Goal: Information Seeking & Learning: Learn about a topic

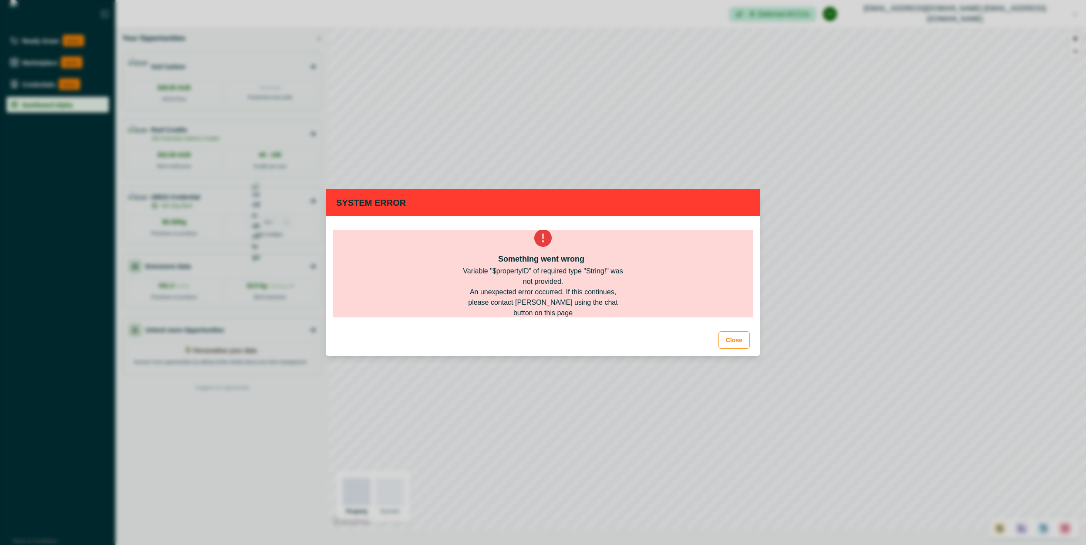
click at [555, 304] on div "An unexpected error occurred. If this continues, please contact AgriProve using…" at bounding box center [543, 302] width 167 height 31
click at [555, 276] on div "Variable "$propertyID" of required type "String!" was not provided." at bounding box center [543, 276] width 167 height 21
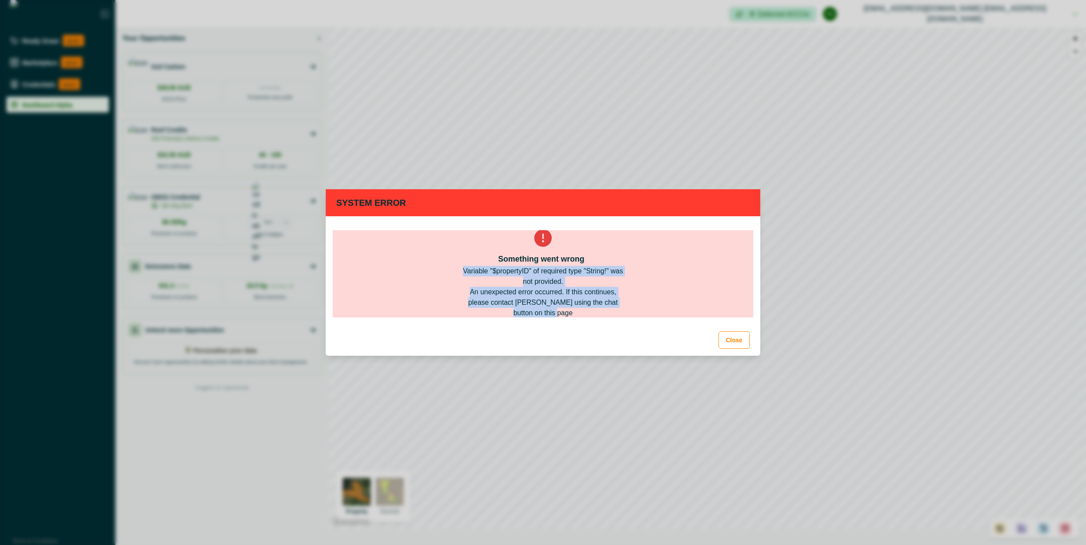
drag, startPoint x: 555, startPoint y: 276, endPoint x: 548, endPoint y: 301, distance: 25.8
click at [548, 301] on div "Something went wrong Variable "$propertyID" of required type "String!" was not …" at bounding box center [543, 273] width 421 height 87
click at [548, 301] on div "An unexpected error occurred. If this continues, please contact AgriProve using…" at bounding box center [543, 302] width 167 height 31
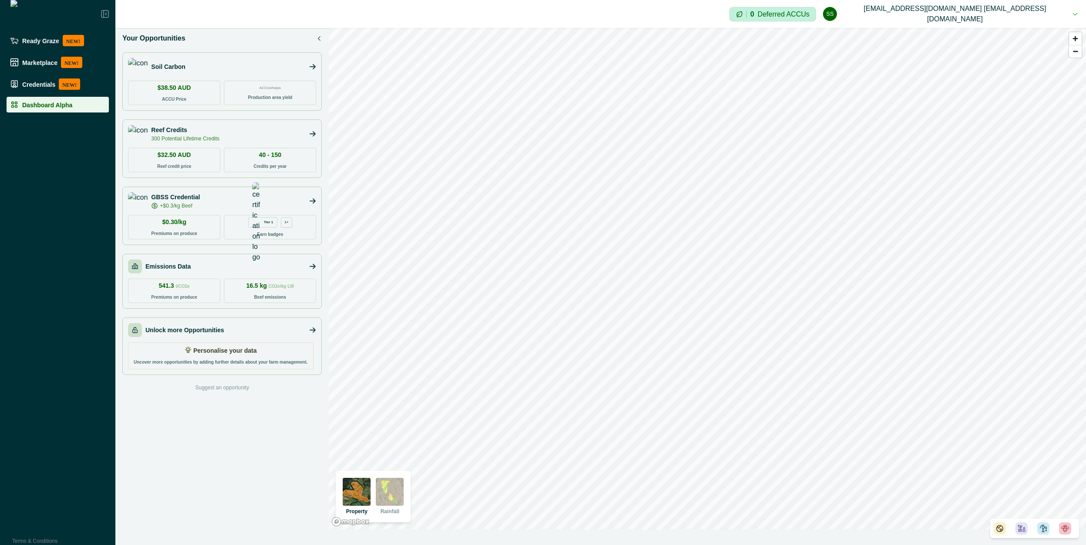
click at [1010, 530] on div at bounding box center [1002, 528] width 17 height 12
click at [1029, 529] on div at bounding box center [1024, 528] width 17 height 12
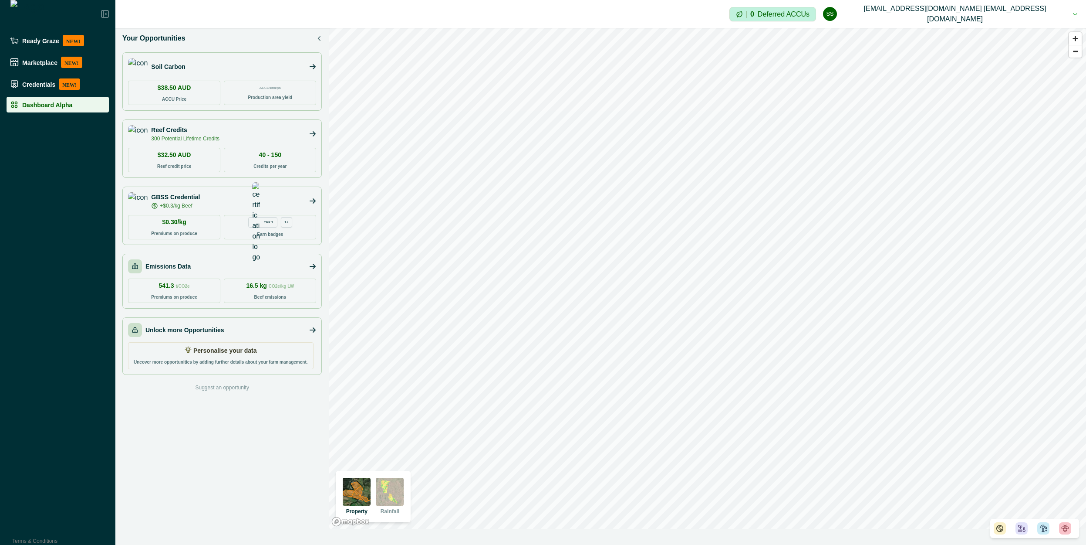
click at [972, 544] on div "Impersonation Mode 0 Deferred ACCUs ss scp@agriprove.io scp@agriprove.io Sign o…" at bounding box center [600, 272] width 971 height 545
click at [967, 533] on div "N/A" at bounding box center [971, 528] width 26 height 12
drag, startPoint x: 960, startPoint y: 528, endPoint x: 968, endPoint y: 526, distance: 7.9
click at [961, 527] on icon at bounding box center [964, 527] width 7 height 7
click at [991, 526] on icon at bounding box center [995, 528] width 9 height 9
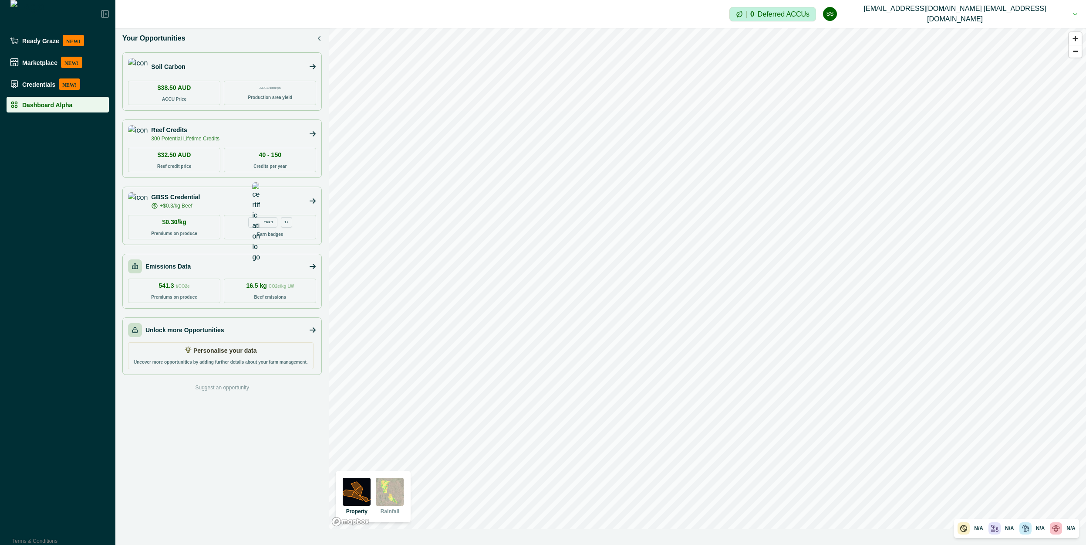
click at [401, 490] on img at bounding box center [390, 491] width 28 height 28
click at [363, 491] on img at bounding box center [357, 491] width 28 height 28
click at [394, 494] on img at bounding box center [390, 491] width 28 height 28
click at [364, 498] on img at bounding box center [357, 491] width 28 height 28
click at [248, 272] on div "Emissions Data" at bounding box center [222, 266] width 188 height 14
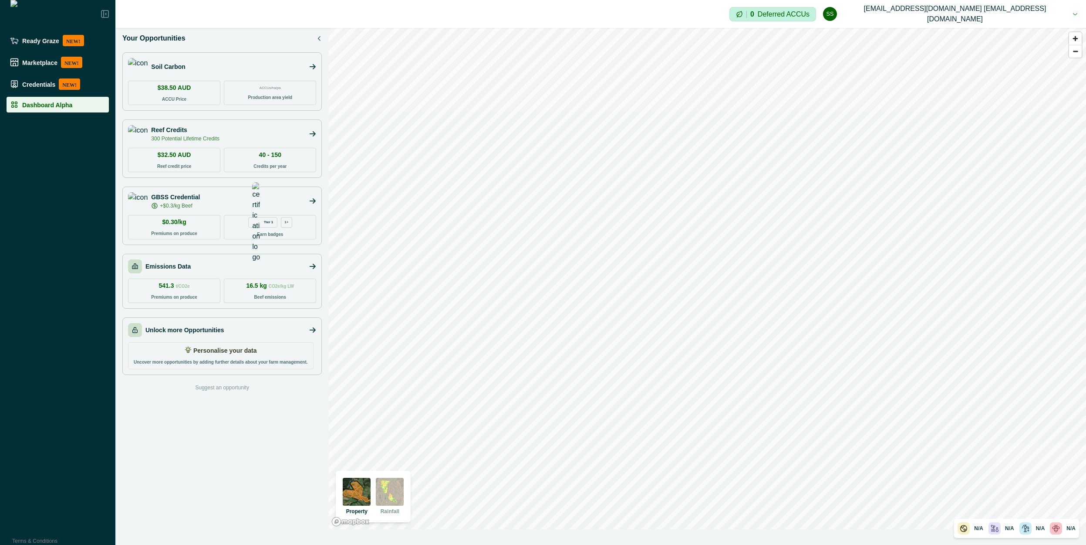
click at [217, 269] on div "Emissions Data" at bounding box center [222, 266] width 188 height 14
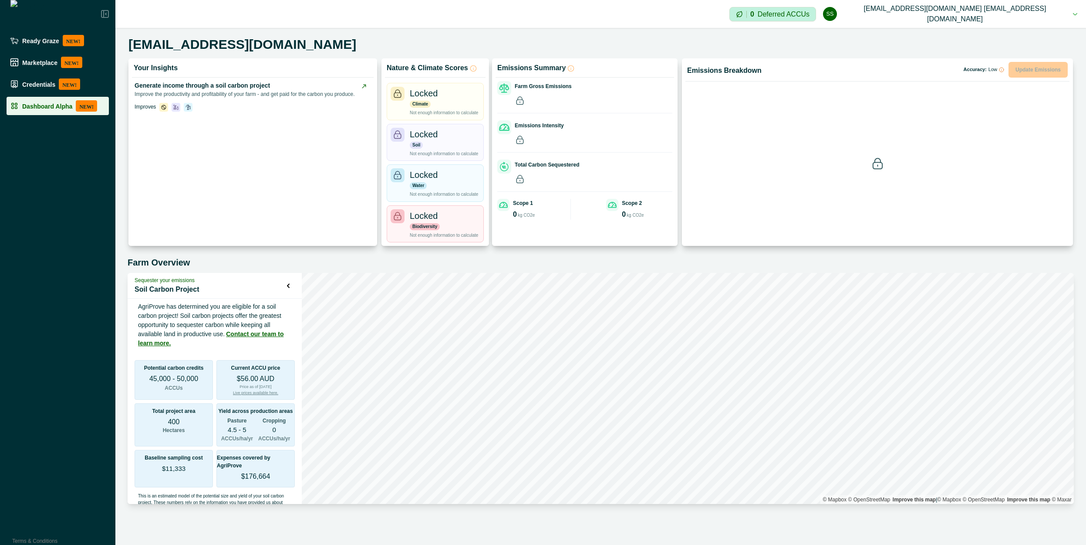
click at [36, 103] on p "Dashboard Alpha" at bounding box center [47, 105] width 50 height 7
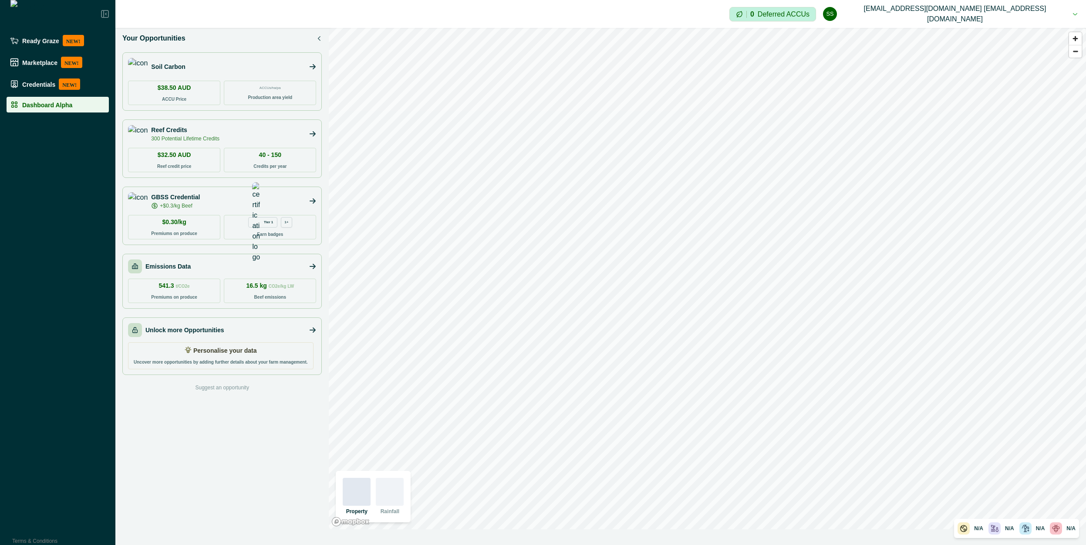
click at [301, 266] on div "Emissions Data" at bounding box center [222, 266] width 188 height 14
click at [314, 266] on icon at bounding box center [313, 266] width 6 height 5
click at [277, 265] on div "Emissions Data" at bounding box center [222, 266] width 188 height 14
click at [186, 264] on p "Emissions Data" at bounding box center [167, 266] width 45 height 9
click at [176, 265] on p "Emissions Data" at bounding box center [167, 266] width 45 height 9
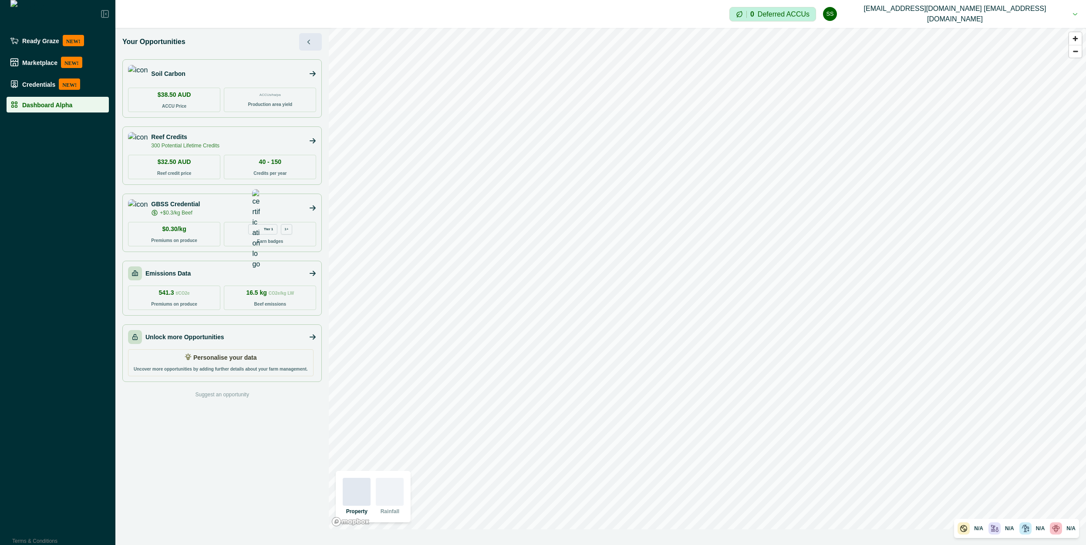
click at [308, 43] on icon "button" at bounding box center [308, 41] width 5 height 5
click at [307, 41] on icon "button" at bounding box center [308, 41] width 5 height 5
click at [311, 43] on button "button" at bounding box center [312, 40] width 19 height 14
click at [275, 47] on div "Your Opportunities Soil Carbon $38.50 AUD ACCU Price ACCUs/ha/pa Production are…" at bounding box center [221, 278] width 213 height 501
click at [311, 44] on button "button" at bounding box center [312, 40] width 19 height 14
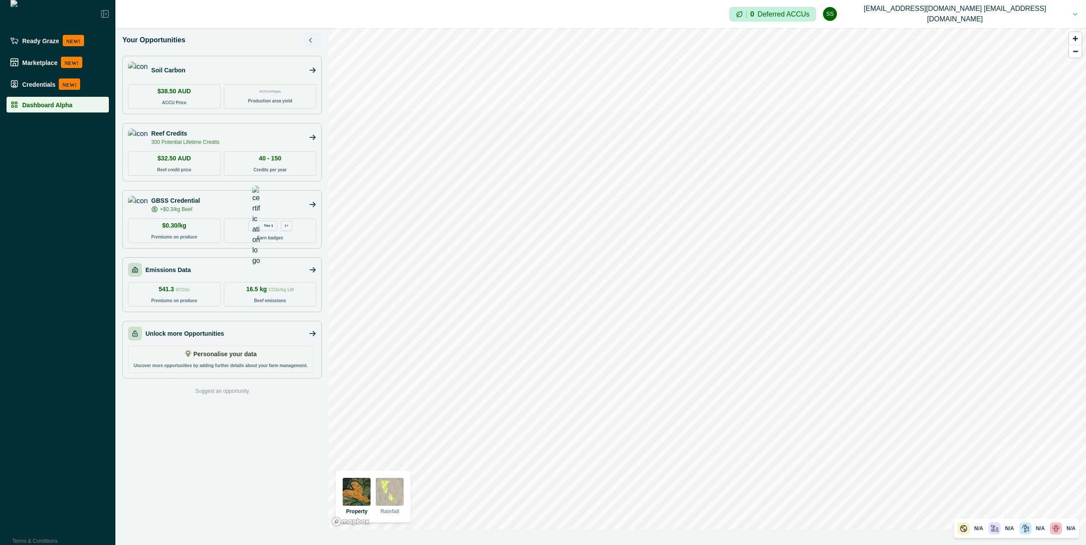
click at [311, 44] on button "button" at bounding box center [312, 40] width 19 height 14
click at [313, 42] on icon "button" at bounding box center [310, 39] width 5 height 5
click at [307, 44] on button "button" at bounding box center [312, 40] width 19 height 14
click at [216, 264] on div "Emissions Data" at bounding box center [222, 270] width 188 height 14
click at [313, 270] on icon at bounding box center [313, 269] width 6 height 5
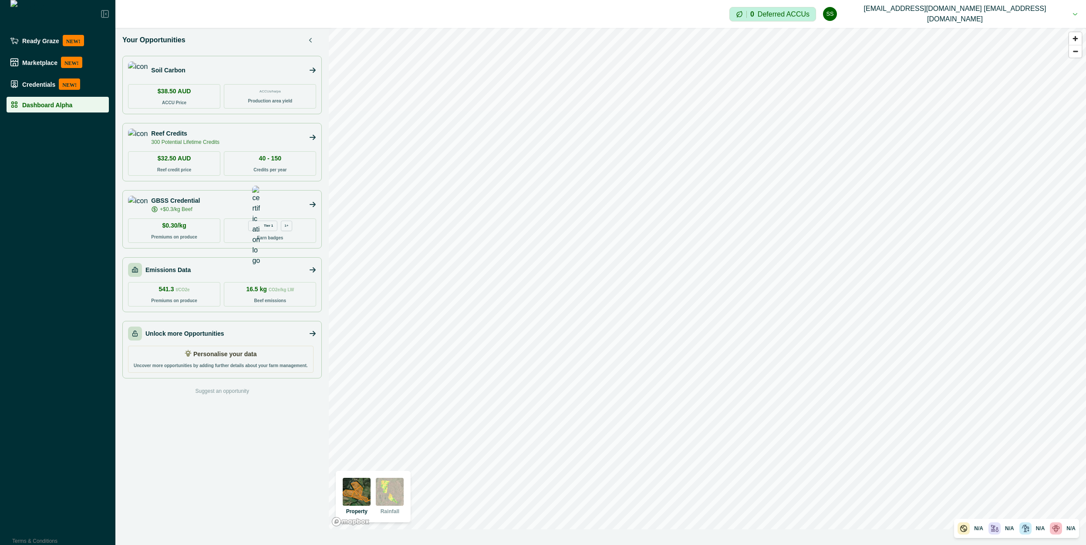
click at [227, 277] on div "Emissions Data 541.3 t/CO2e Premiums on produce 16.5 kg CO2e/kg LW Beef emissio…" at bounding box center [222, 284] width 200 height 55
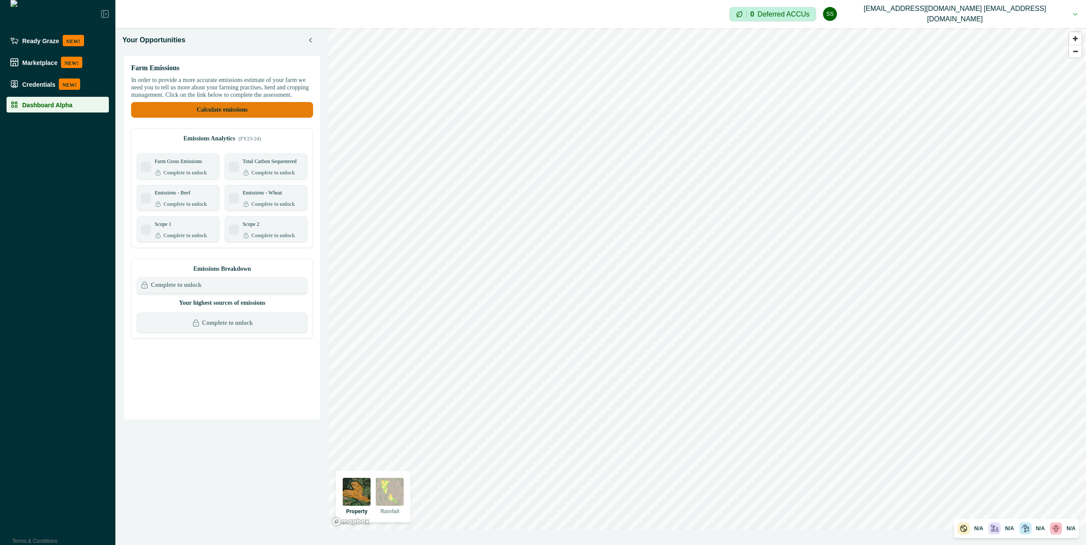
click at [268, 112] on button "Calculate emissions" at bounding box center [222, 110] width 182 height 16
click at [260, 239] on p "Complete to unlock" at bounding box center [273, 235] width 44 height 8
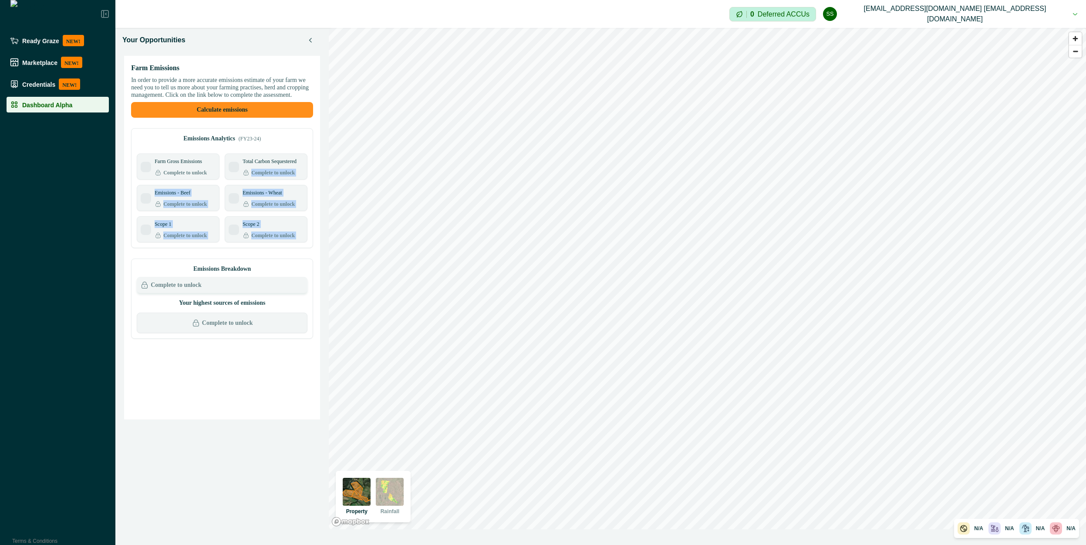
drag, startPoint x: 260, startPoint y: 241, endPoint x: 264, endPoint y: 182, distance: 59.4
click at [264, 182] on div "Farm Gross Emissions Complete to unlock Total Carbon Sequestered Complete to un…" at bounding box center [222, 197] width 171 height 89
click at [264, 176] on p "Complete to unlock" at bounding box center [273, 173] width 44 height 8
click at [240, 176] on div "Total Carbon Sequestered Complete to unlock" at bounding box center [266, 166] width 75 height 19
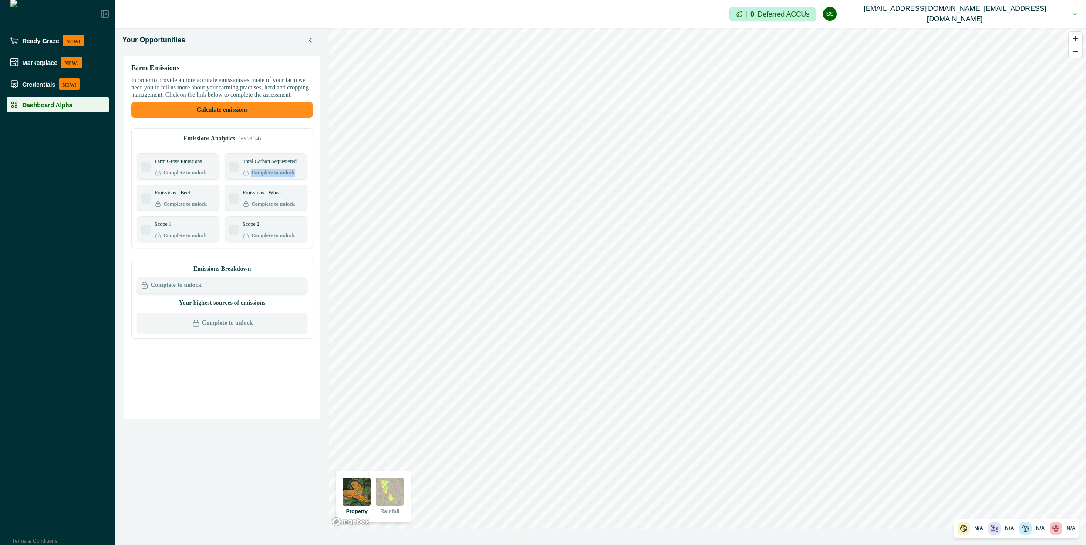
click at [240, 176] on div "Total Carbon Sequestered Complete to unlock" at bounding box center [266, 166] width 75 height 19
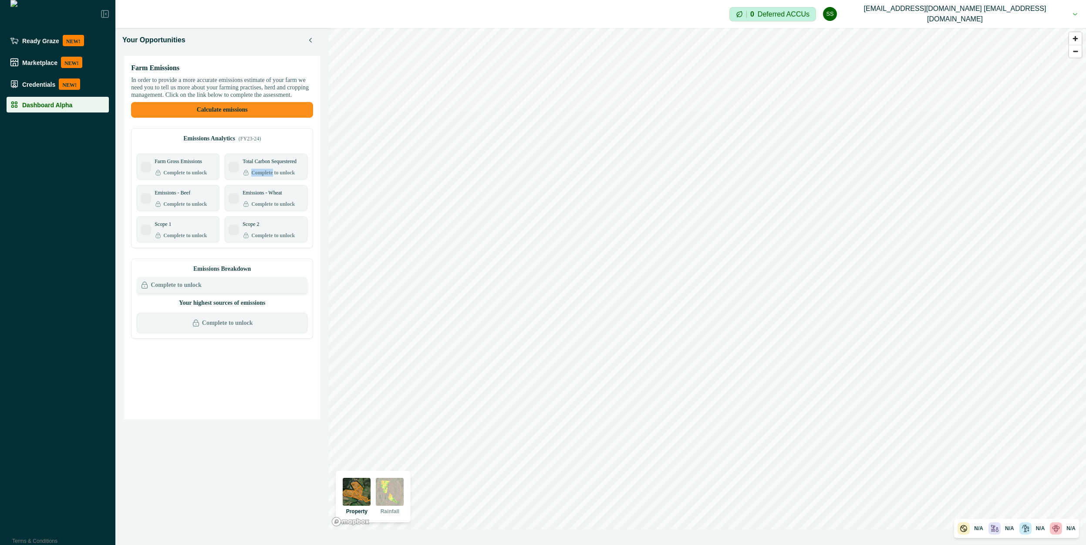
click at [240, 176] on div "Total Carbon Sequestered Complete to unlock" at bounding box center [266, 166] width 75 height 19
click at [316, 40] on button "button" at bounding box center [312, 40] width 19 height 14
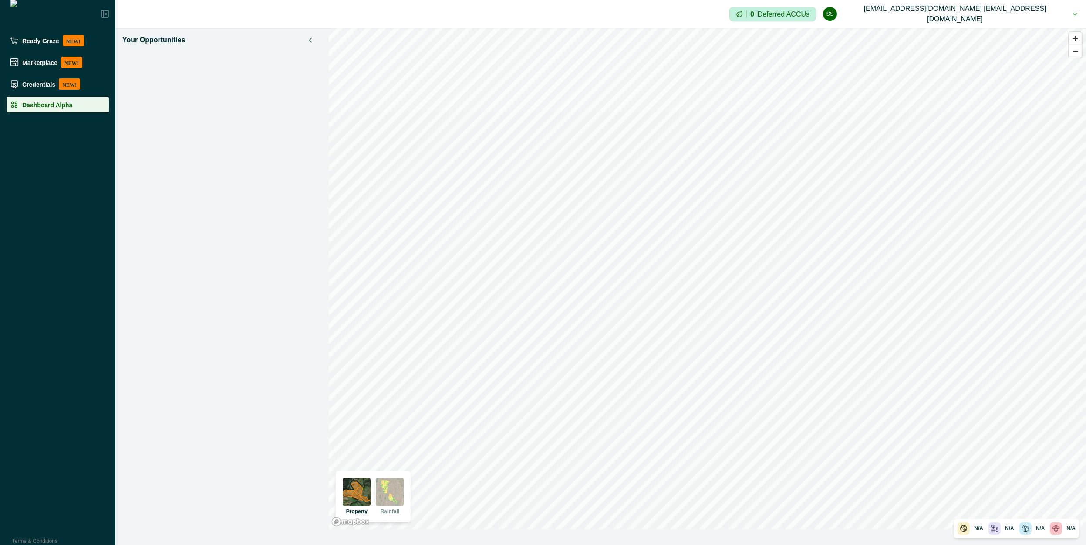
click at [205, 190] on div "Your Opportunities" at bounding box center [221, 278] width 213 height 501
click at [257, 107] on div "Your Opportunities" at bounding box center [221, 278] width 213 height 501
click at [186, 48] on div "Your Opportunities" at bounding box center [221, 278] width 213 height 501
click at [176, 91] on div "Your Opportunities" at bounding box center [221, 278] width 213 height 501
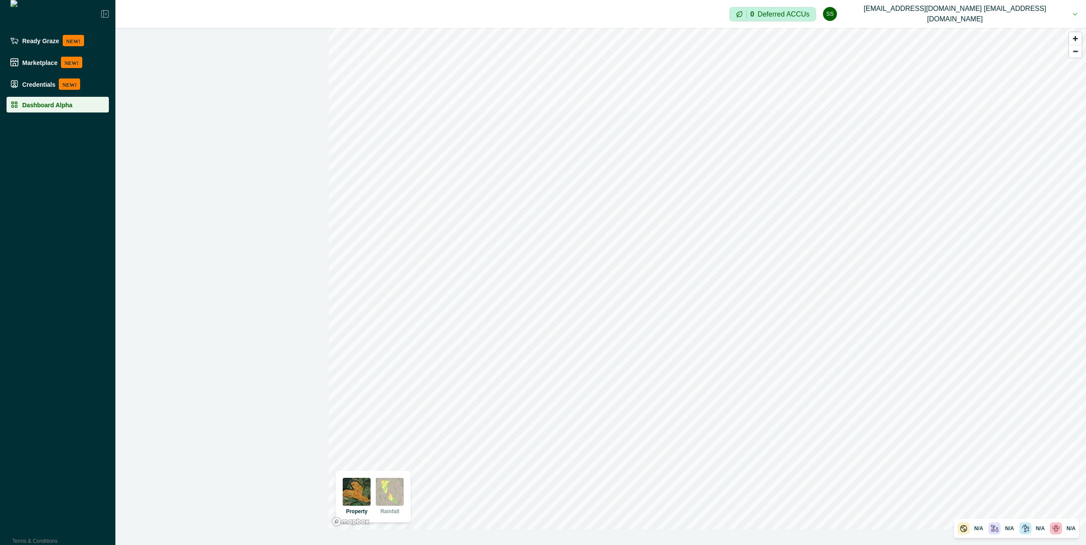
click at [222, 111] on div at bounding box center [221, 278] width 213 height 501
click at [95, 106] on div "Dashboard Alpha" at bounding box center [57, 104] width 95 height 9
click at [193, 88] on div at bounding box center [221, 278] width 213 height 501
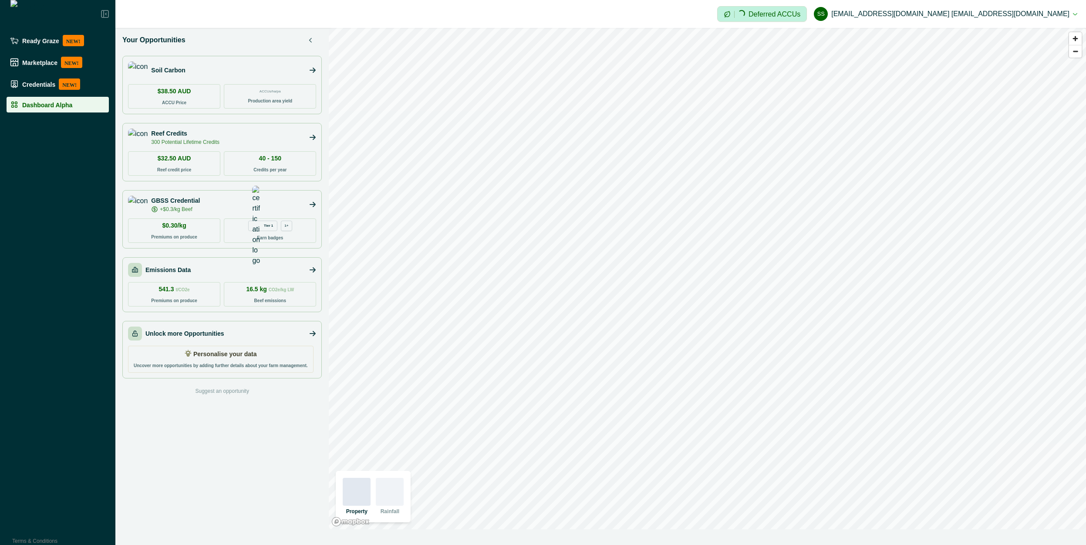
click at [197, 273] on div "Emissions Data" at bounding box center [222, 270] width 188 height 14
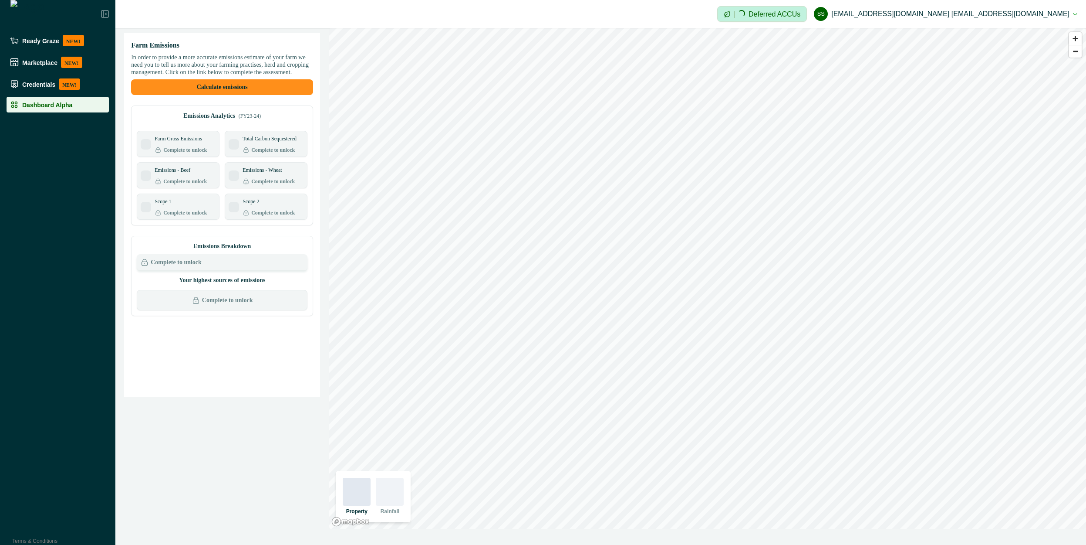
click at [243, 304] on p "Complete to unlock" at bounding box center [227, 299] width 51 height 9
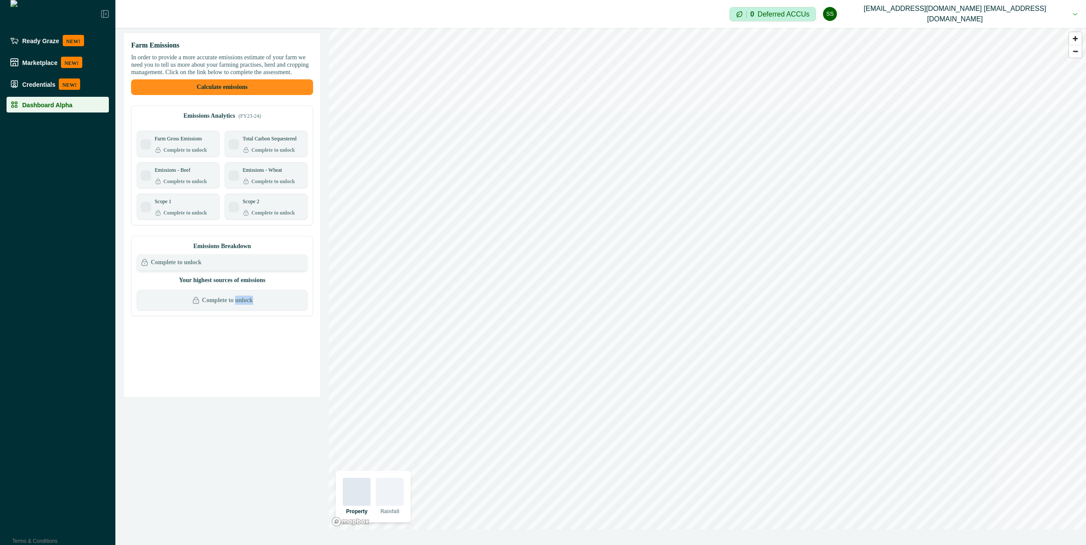
click at [243, 304] on p "Complete to unlock" at bounding box center [227, 299] width 51 height 9
click at [264, 185] on p "Complete to unlock" at bounding box center [273, 181] width 44 height 8
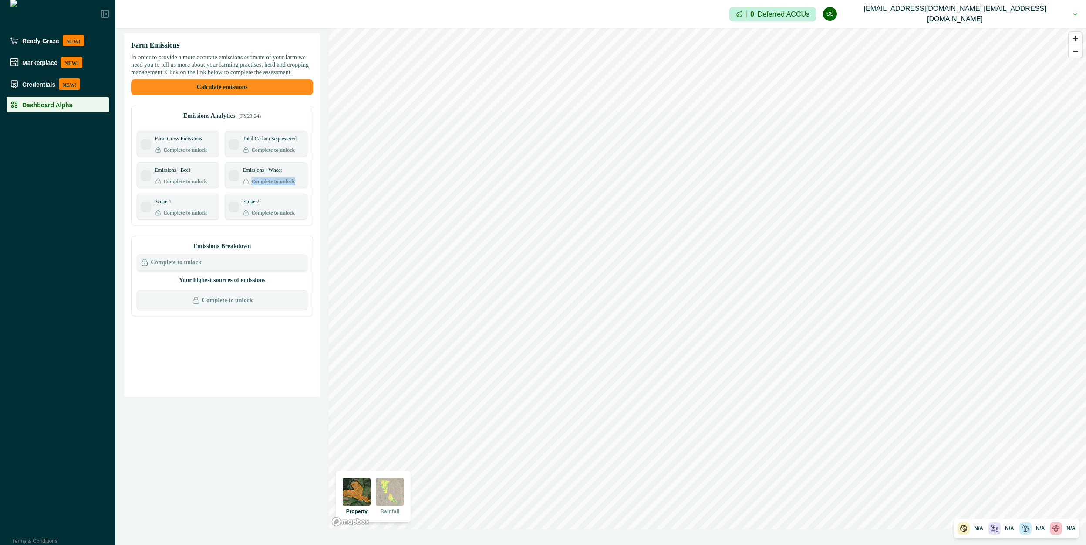
click at [264, 185] on p "Complete to unlock" at bounding box center [273, 181] width 44 height 8
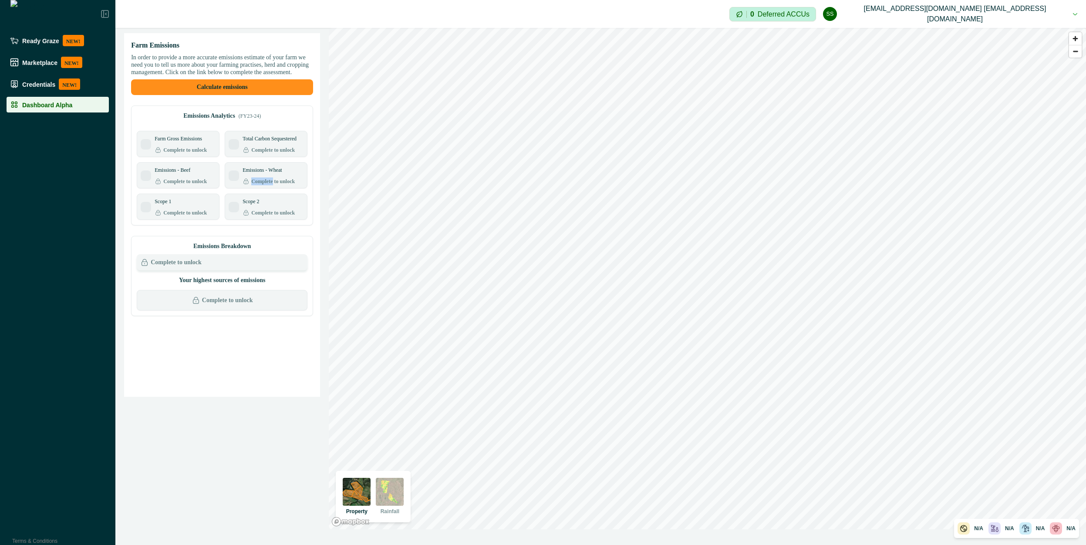
click at [264, 185] on p "Complete to unlock" at bounding box center [273, 181] width 44 height 8
click at [263, 185] on p "Complete to unlock" at bounding box center [273, 181] width 44 height 8
click at [193, 170] on div "Emissions - Beef Complete to unlock" at bounding box center [178, 175] width 82 height 26
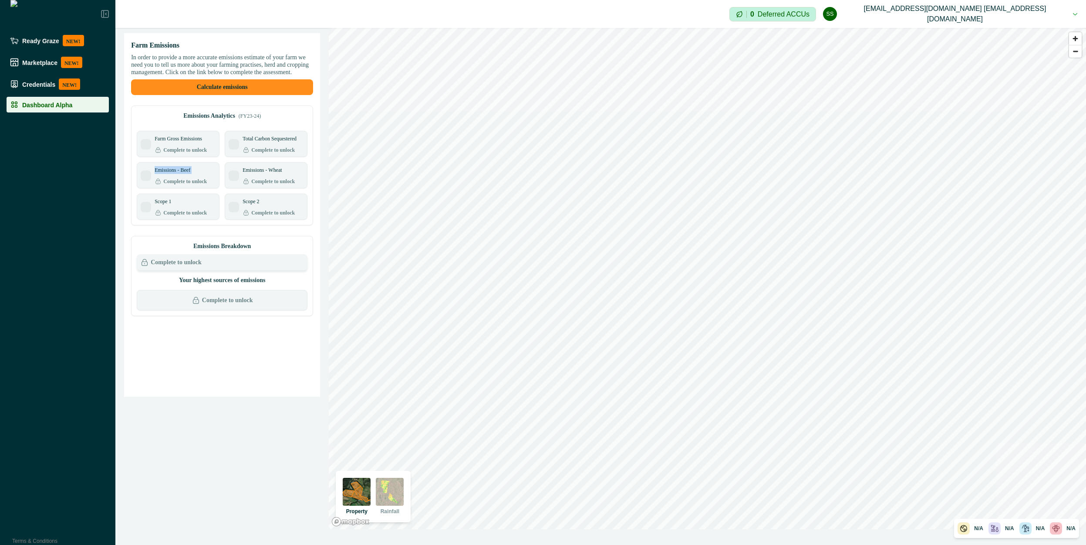
click at [193, 170] on div "Emissions - Beef Complete to unlock" at bounding box center [178, 175] width 82 height 26
click at [229, 56] on p "In order to provide a more accurate emissions estimate of your farm we need you…" at bounding box center [222, 65] width 182 height 22
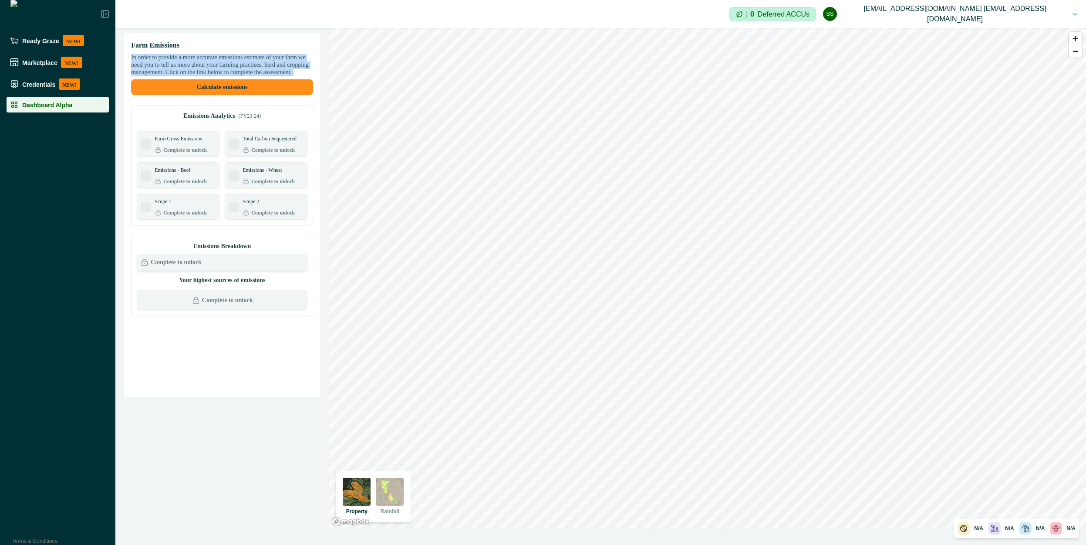
click at [229, 56] on p "In order to provide a more accurate emissions estimate of your farm we need you…" at bounding box center [222, 65] width 182 height 22
click at [186, 142] on p "Farm Gross Emissions" at bounding box center [178, 139] width 47 height 8
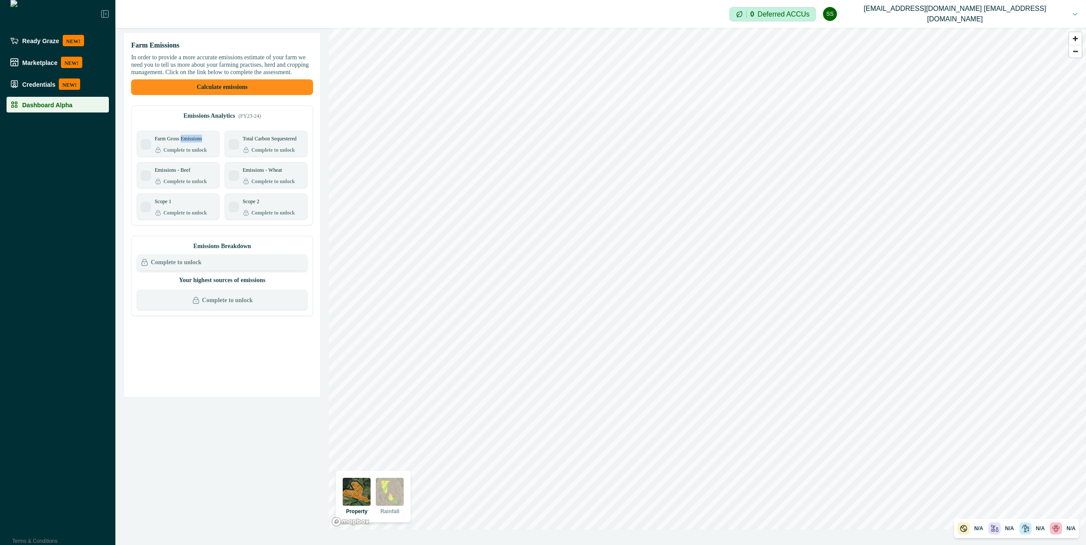
click at [186, 142] on p "Farm Gross Emissions" at bounding box center [178, 139] width 47 height 8
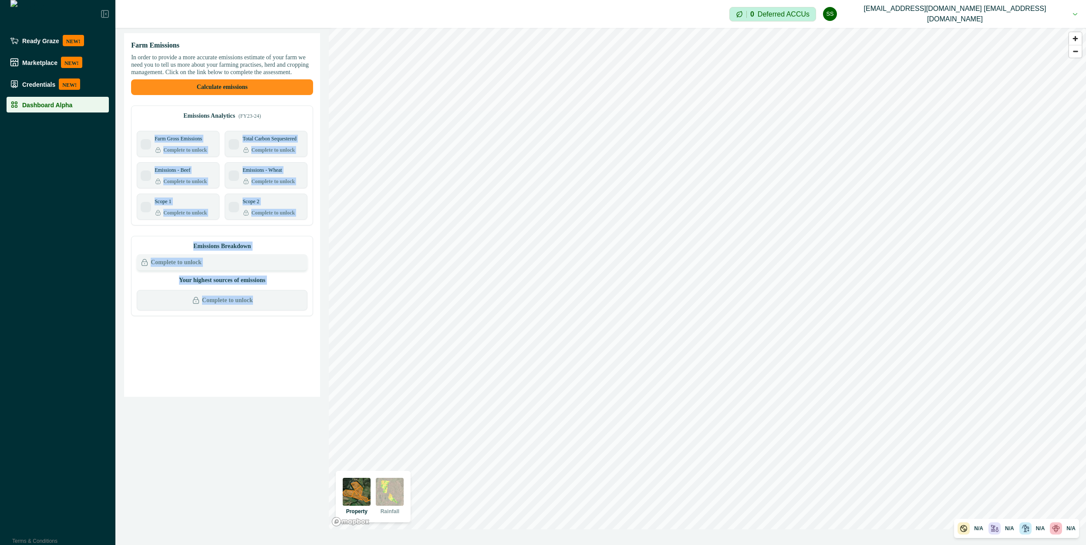
drag, startPoint x: 186, startPoint y: 148, endPoint x: 230, endPoint y: 333, distance: 190.1
click at [230, 332] on div "Farm Emissions In order to provide a more accurate emissions estimate of your f…" at bounding box center [222, 214] width 196 height 363
click at [230, 333] on div "Farm Emissions In order to provide a more accurate emissions estimate of your f…" at bounding box center [222, 214] width 196 height 363
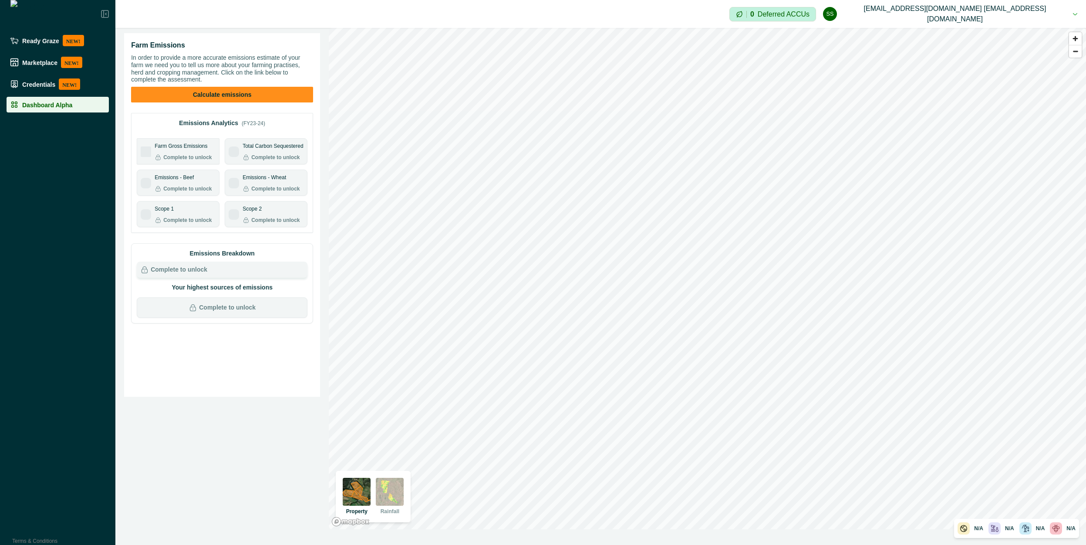
click at [182, 220] on p "Complete to unlock" at bounding box center [187, 220] width 48 height 8
click at [265, 147] on p "Total Carbon Sequestered" at bounding box center [273, 146] width 61 height 8
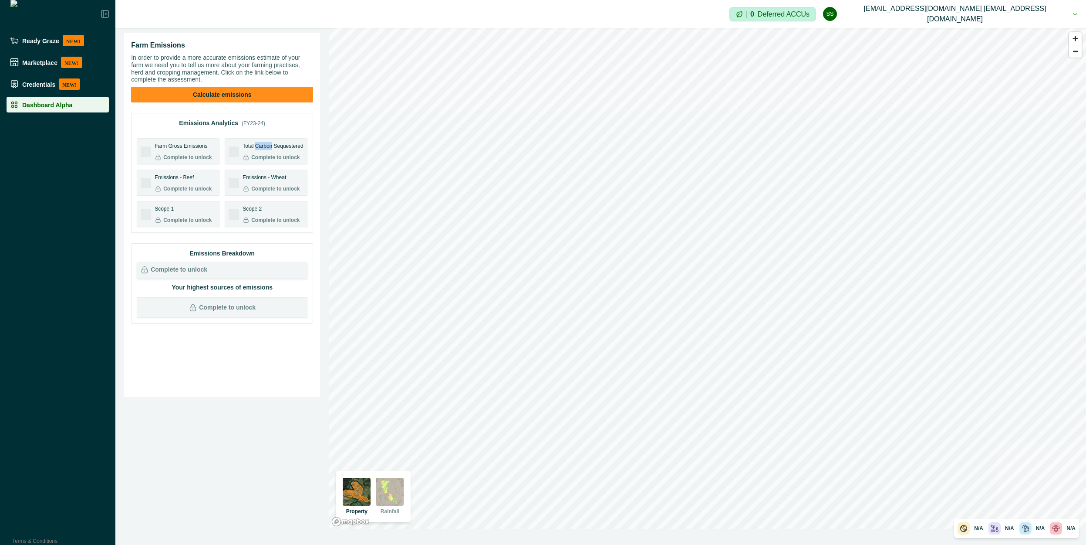
click at [265, 147] on p "Total Carbon Sequestered" at bounding box center [273, 146] width 61 height 8
drag, startPoint x: 265, startPoint y: 147, endPoint x: 261, endPoint y: 191, distance: 44.2
click at [261, 190] on div "Farm Gross Emissions Complete to unlock Total Carbon Sequestered Complete to un…" at bounding box center [222, 182] width 171 height 89
click at [261, 191] on p "Complete to unlock" at bounding box center [275, 189] width 48 height 8
click at [208, 162] on div "Farm Gross Emissions Complete to unlock" at bounding box center [178, 152] width 82 height 26
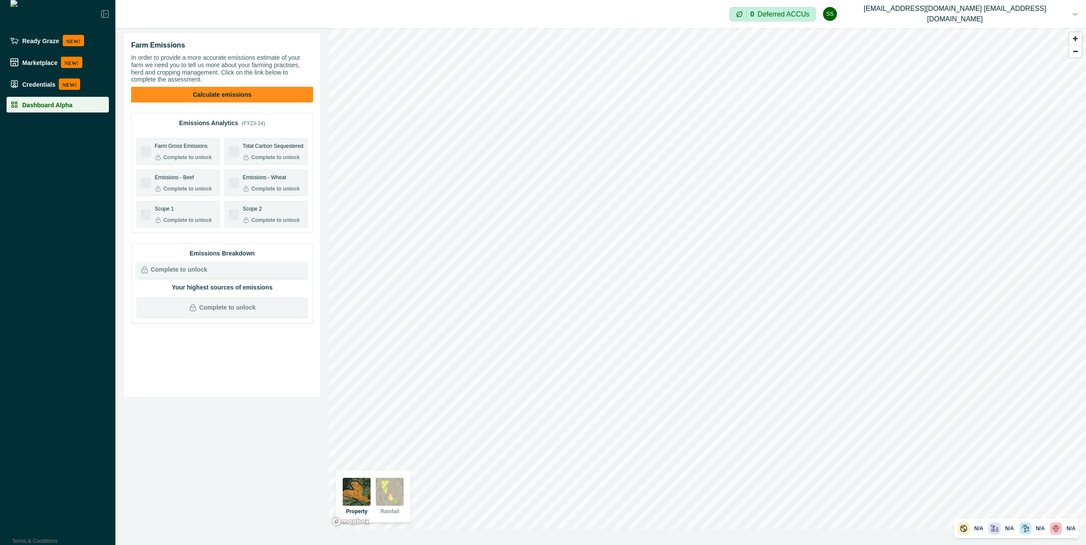
click at [208, 162] on div "Farm Gross Emissions Complete to unlock" at bounding box center [178, 152] width 82 height 26
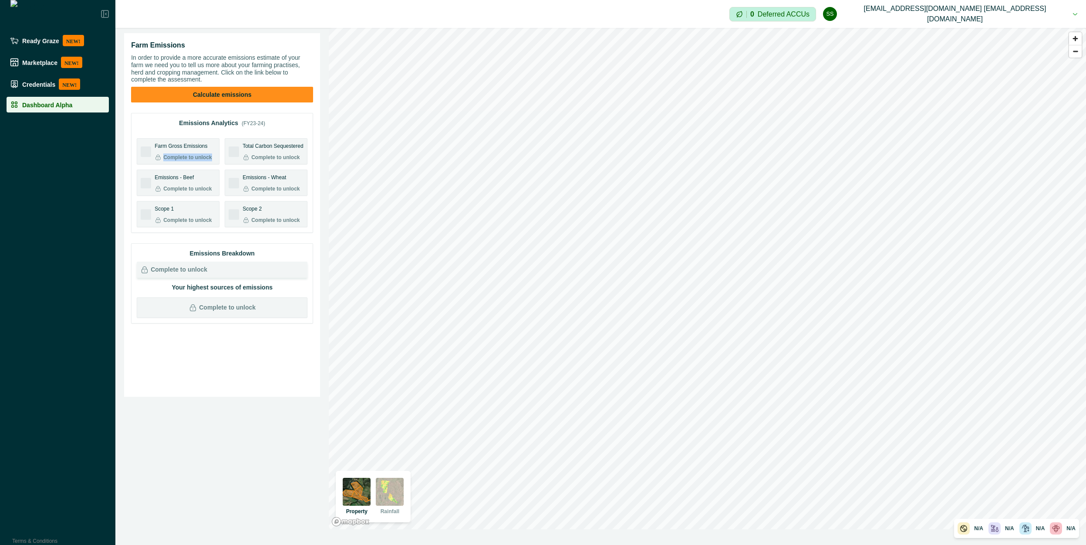
click at [208, 162] on div "Farm Gross Emissions Complete to unlock" at bounding box center [178, 152] width 82 height 26
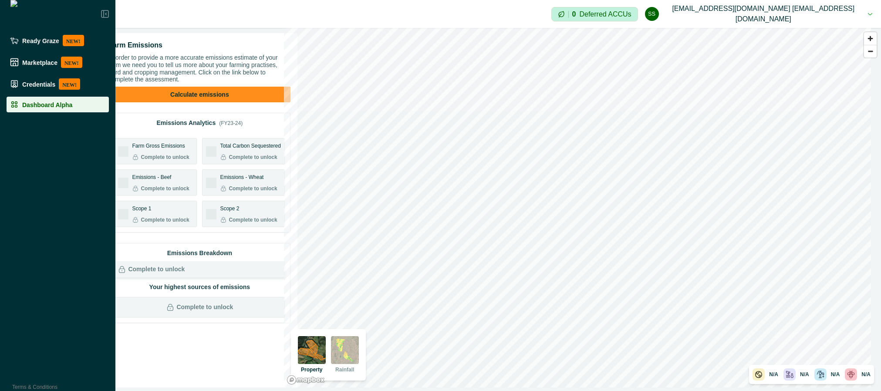
click at [155, 46] on p "Farm Emissions" at bounding box center [135, 45] width 54 height 10
click at [154, 47] on p "Farm Emissions" at bounding box center [135, 45] width 54 height 10
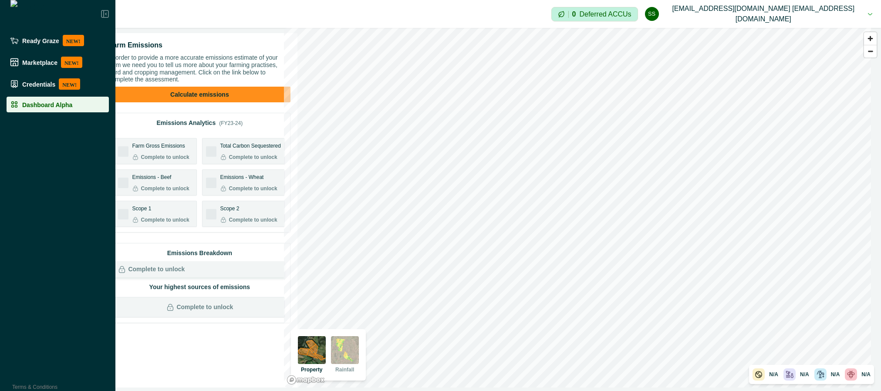
drag, startPoint x: 184, startPoint y: 47, endPoint x: 202, endPoint y: 47, distance: 17.4
click at [185, 47] on div "Farm Emissions" at bounding box center [199, 45] width 182 height 10
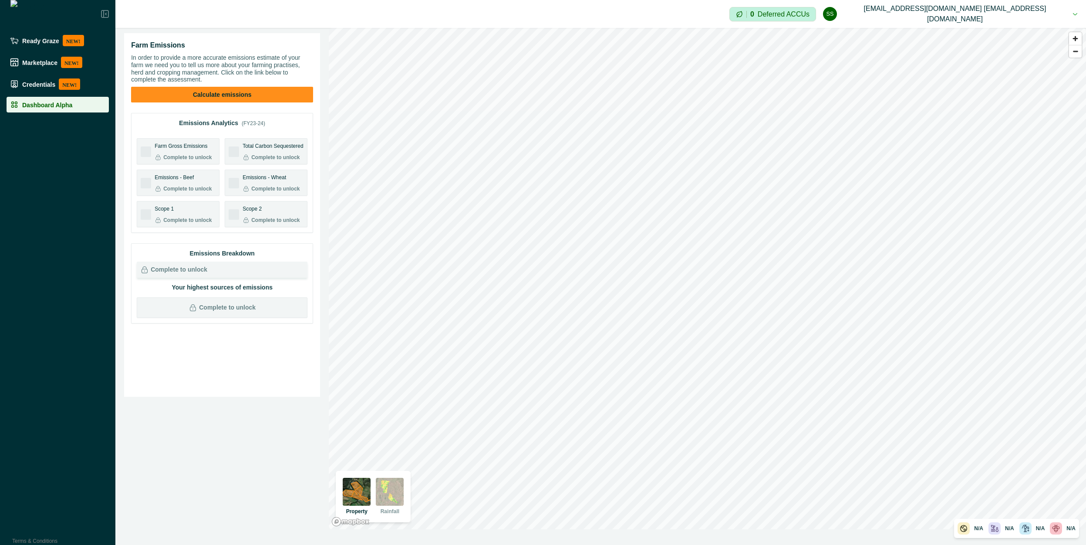
click at [222, 58] on p "In order to provide a more accurate emissions estimate of your farm we need you…" at bounding box center [222, 68] width 182 height 29
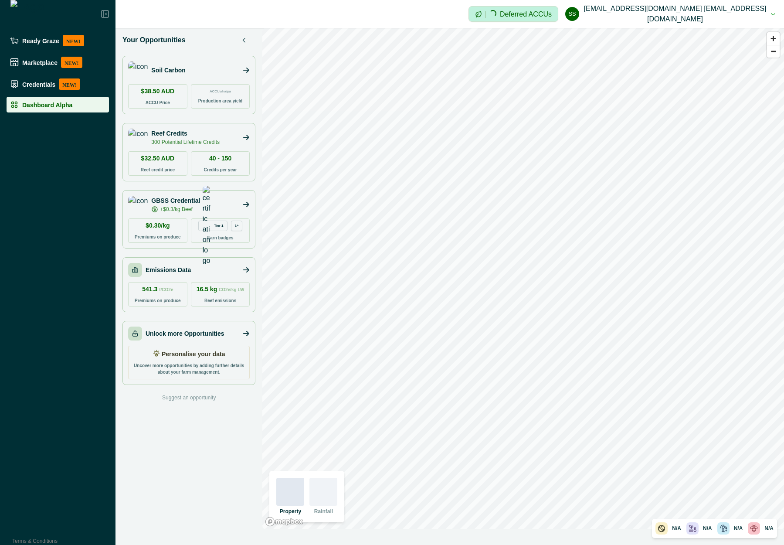
click at [194, 269] on div "Emissions Data" at bounding box center [189, 270] width 122 height 14
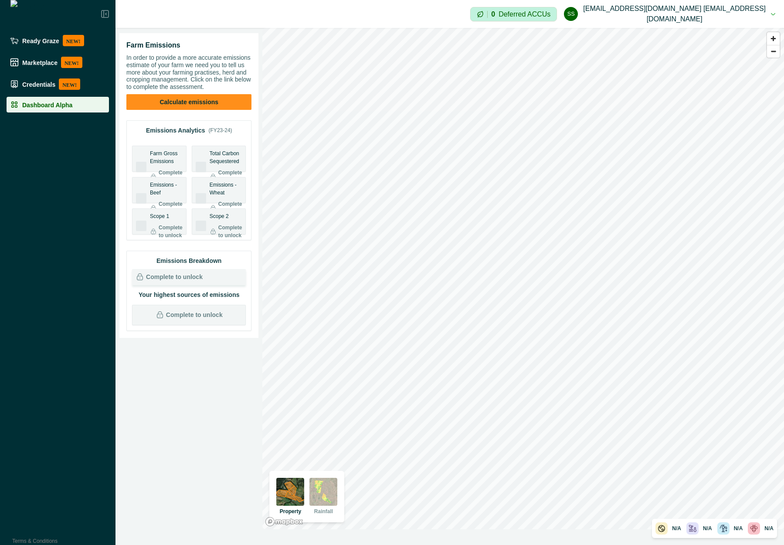
click at [167, 62] on p "In order to provide a more accurate emissions estimate of your farm we need you…" at bounding box center [188, 72] width 125 height 37
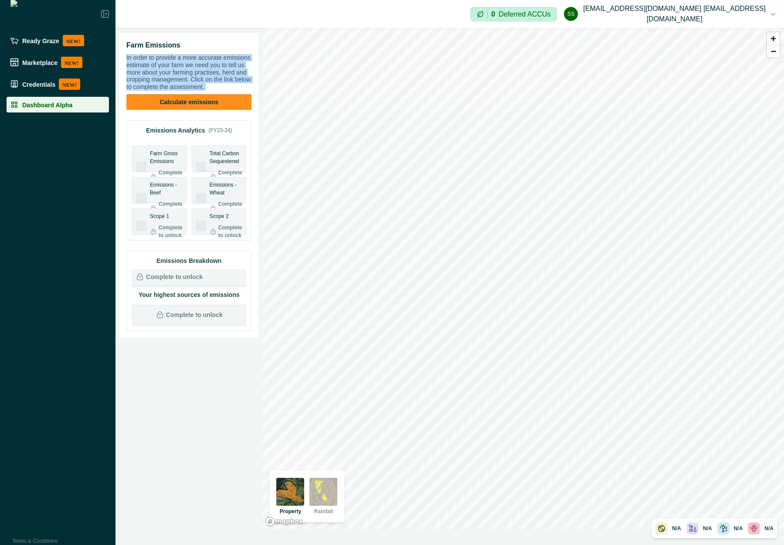
click at [167, 62] on p "In order to provide a more accurate emissions estimate of your farm we need you…" at bounding box center [188, 72] width 125 height 37
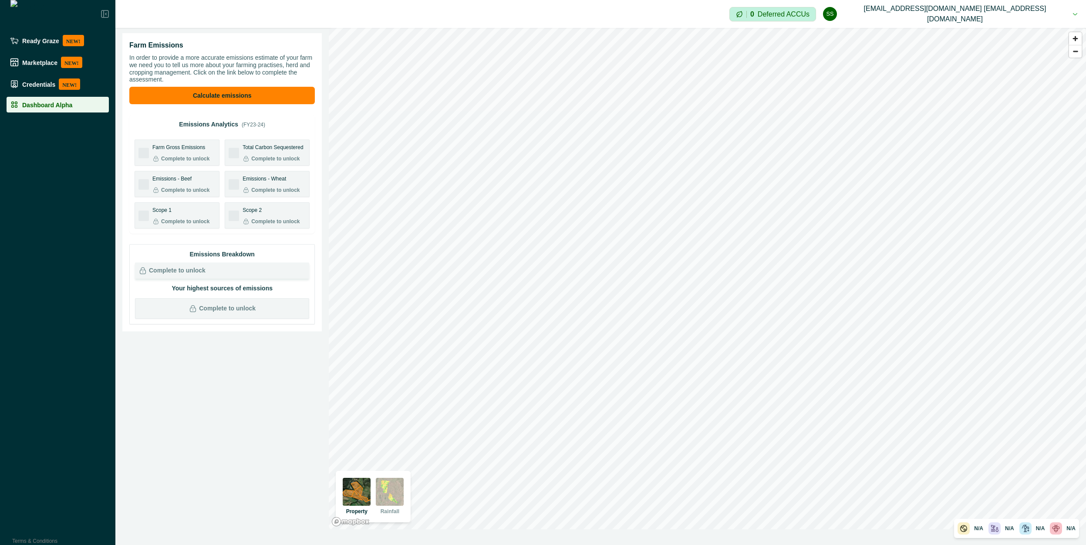
click at [161, 124] on div "Emissions Analytics (FY23-24)" at bounding box center [222, 124] width 175 height 9
click at [169, 127] on div "Emissions Analytics (FY23-24)" at bounding box center [222, 124] width 175 height 9
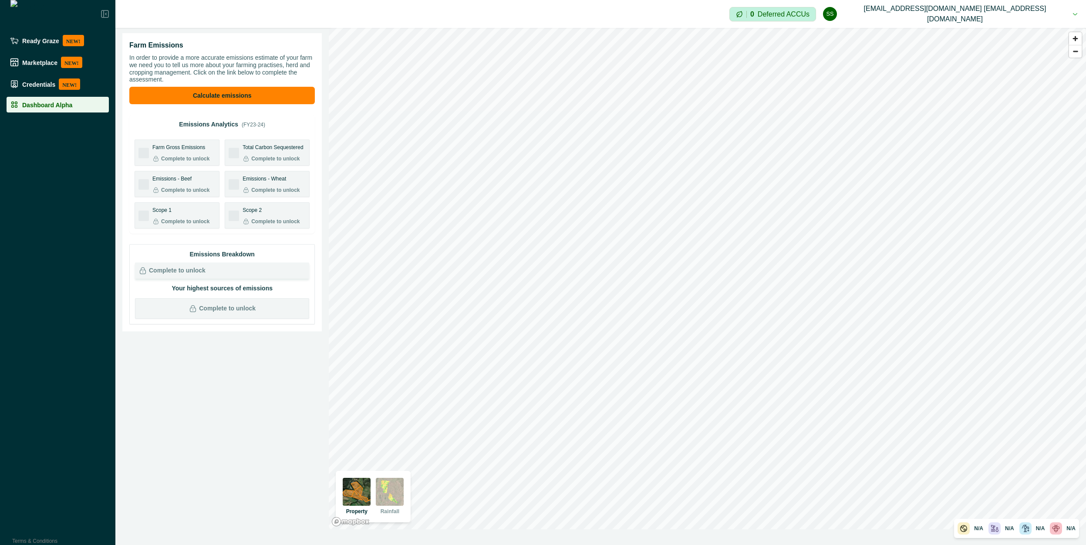
click at [212, 356] on div "Farm Emissions In order to provide a more accurate emissions estimate of your f…" at bounding box center [221, 278] width 213 height 501
click at [195, 164] on div "Farm Gross Emissions Complete to unlock" at bounding box center [177, 153] width 84 height 26
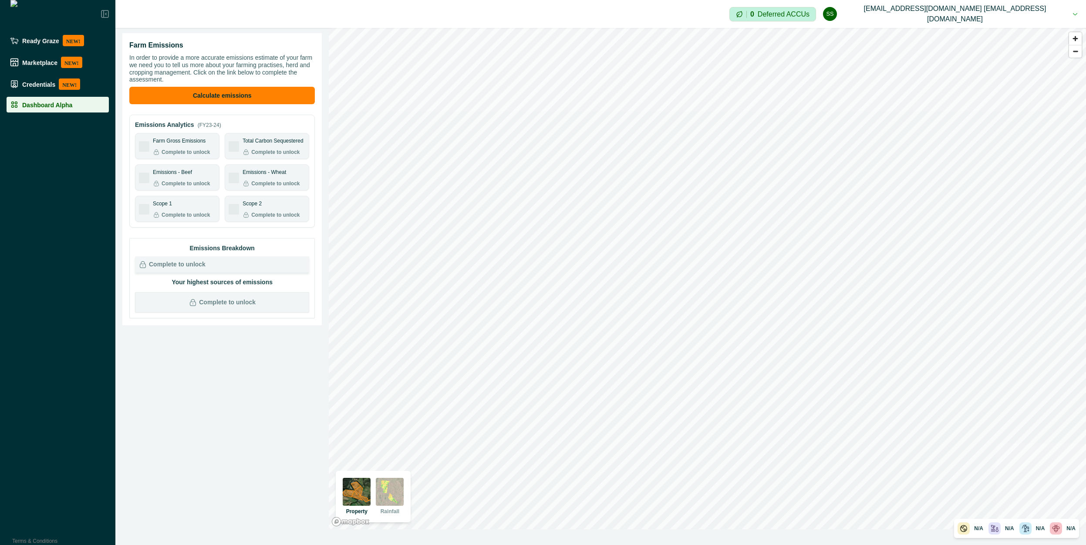
click at [225, 252] on p "Emissions Breakdown" at bounding box center [222, 248] width 174 height 9
click at [226, 291] on div "Your highest sources of emissions Complete to unlock" at bounding box center [222, 294] width 174 height 35
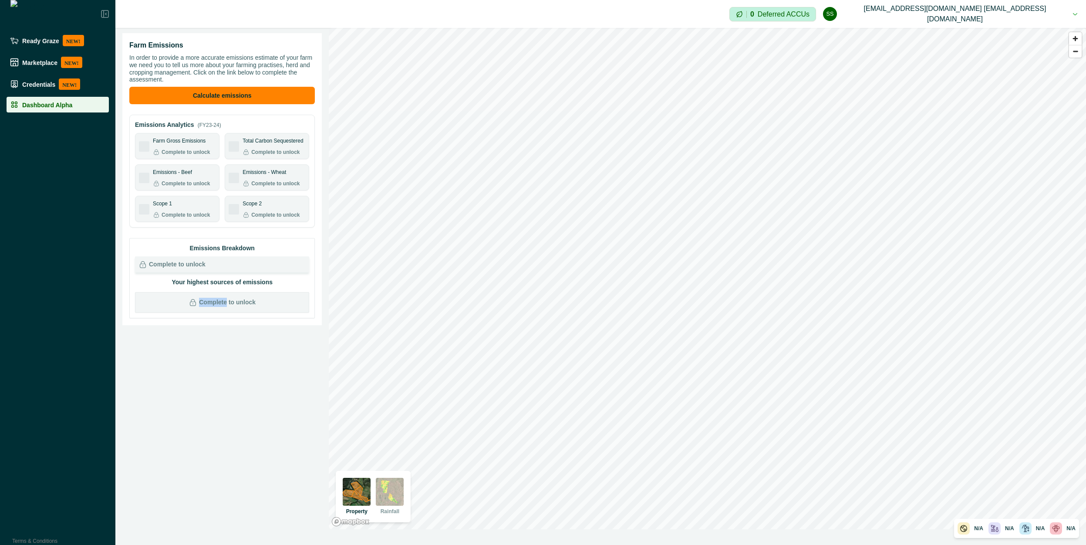
click at [226, 291] on div "Your highest sources of emissions Complete to unlock" at bounding box center [222, 294] width 174 height 35
click at [225, 284] on p "Your highest sources of emissions" at bounding box center [222, 281] width 174 height 9
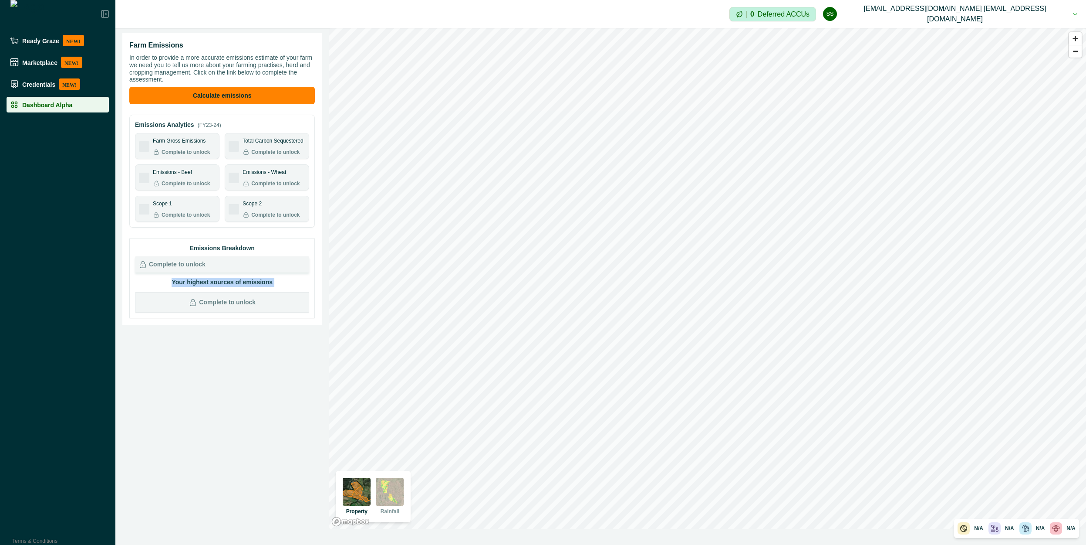
click at [225, 284] on p "Your highest sources of emissions" at bounding box center [222, 281] width 174 height 9
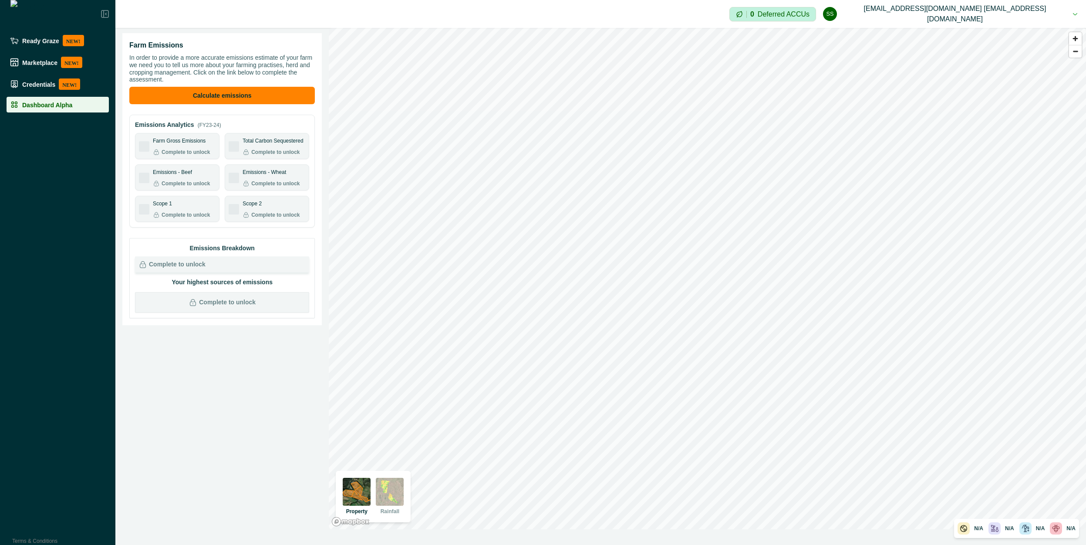
click at [270, 47] on div "Farm Emissions" at bounding box center [222, 45] width 186 height 10
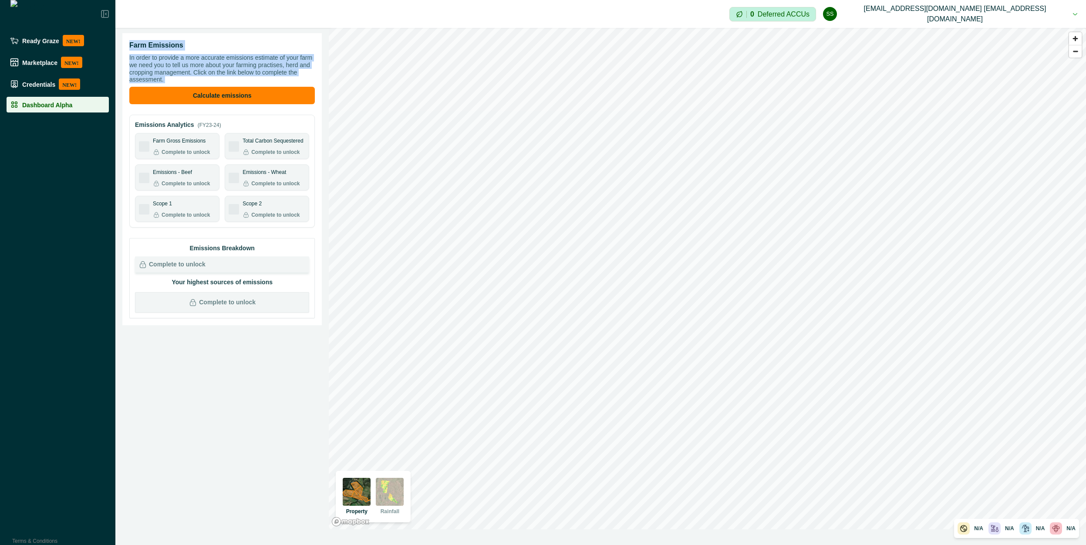
drag, startPoint x: 270, startPoint y: 47, endPoint x: 265, endPoint y: 77, distance: 30.4
click at [265, 77] on div "Farm Emissions In order to provide a more accurate emissions estimate of your f…" at bounding box center [222, 72] width 186 height 64
click at [265, 77] on p "In order to provide a more accurate emissions estimate of your farm we need you…" at bounding box center [222, 68] width 186 height 29
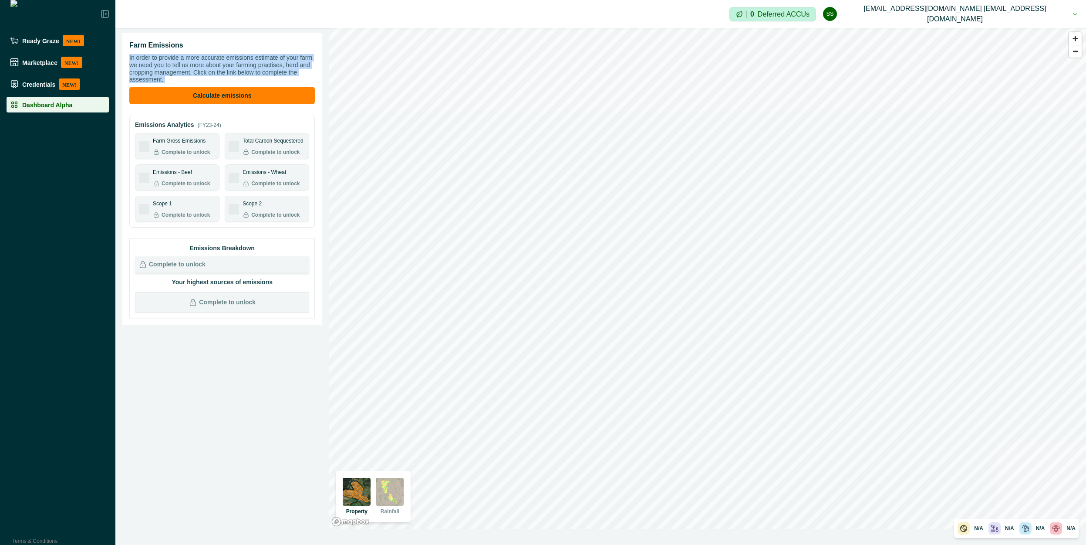
click at [265, 77] on p "In order to provide a more accurate emissions estimate of your farm we need you…" at bounding box center [222, 68] width 186 height 29
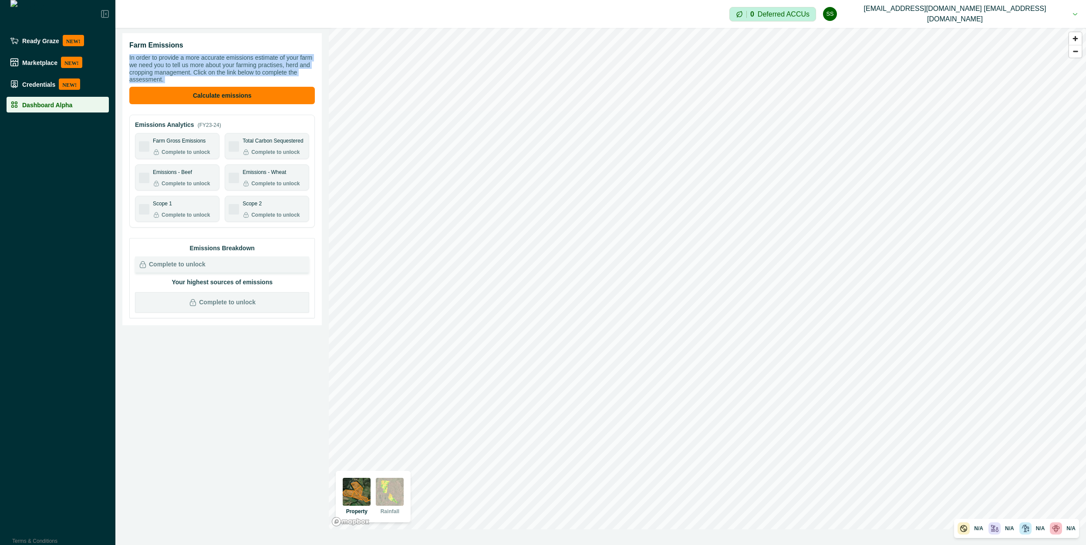
click at [265, 77] on p "In order to provide a more accurate emissions estimate of your farm we need you…" at bounding box center [222, 68] width 186 height 29
click at [206, 264] on div "Complete to unlock" at bounding box center [222, 264] width 174 height 16
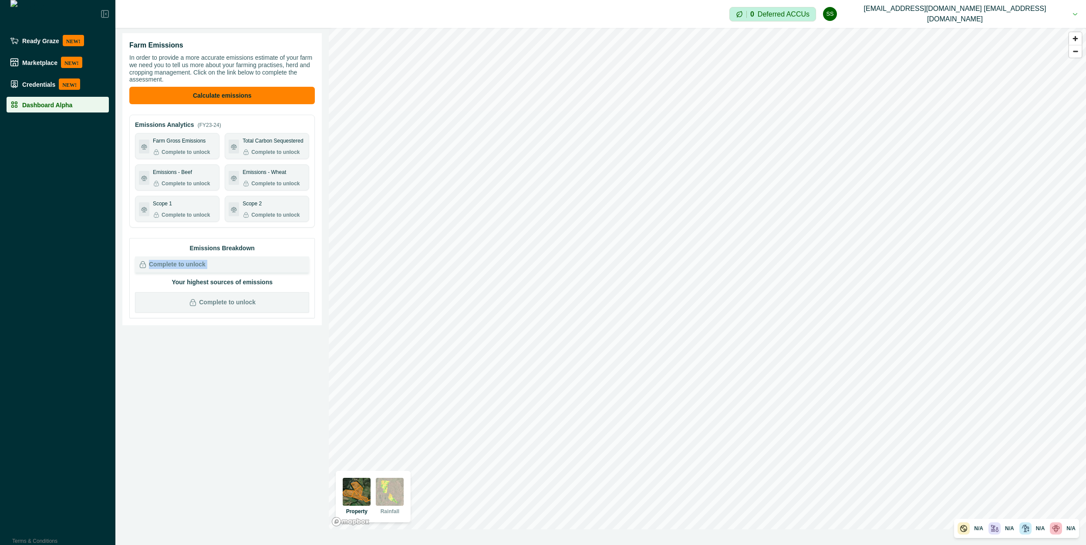
click at [238, 258] on div "Complete to unlock" at bounding box center [222, 264] width 174 height 16
click at [237, 260] on div "Complete to unlock" at bounding box center [222, 264] width 174 height 16
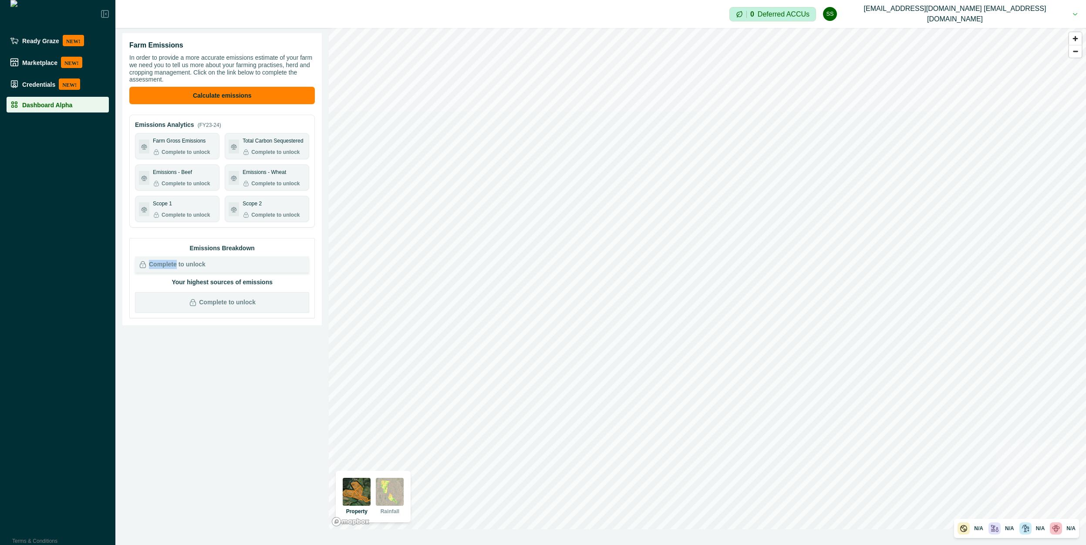
click at [237, 260] on div "Complete to unlock" at bounding box center [222, 264] width 174 height 16
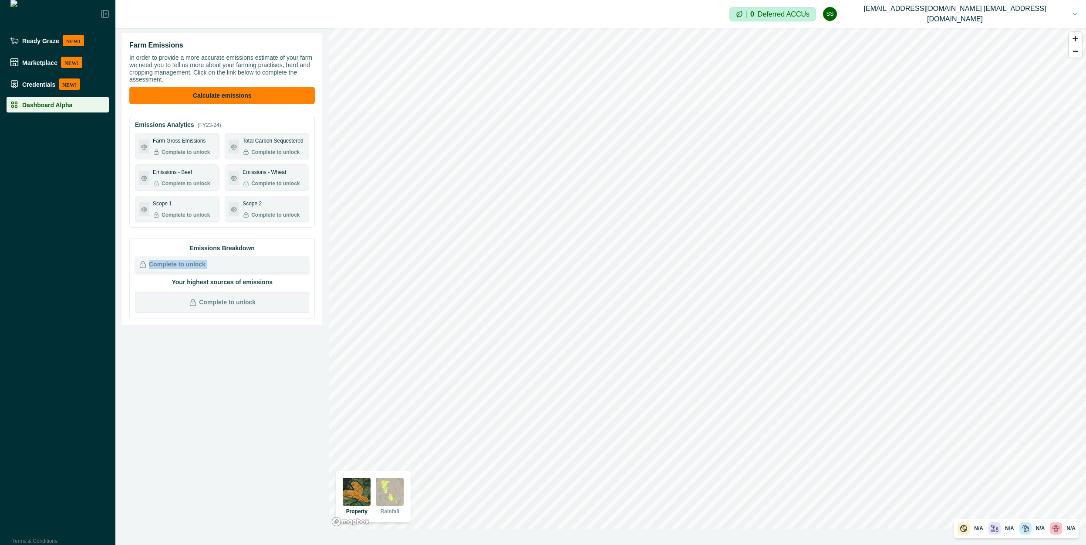
click at [237, 260] on div "Complete to unlock" at bounding box center [222, 264] width 174 height 16
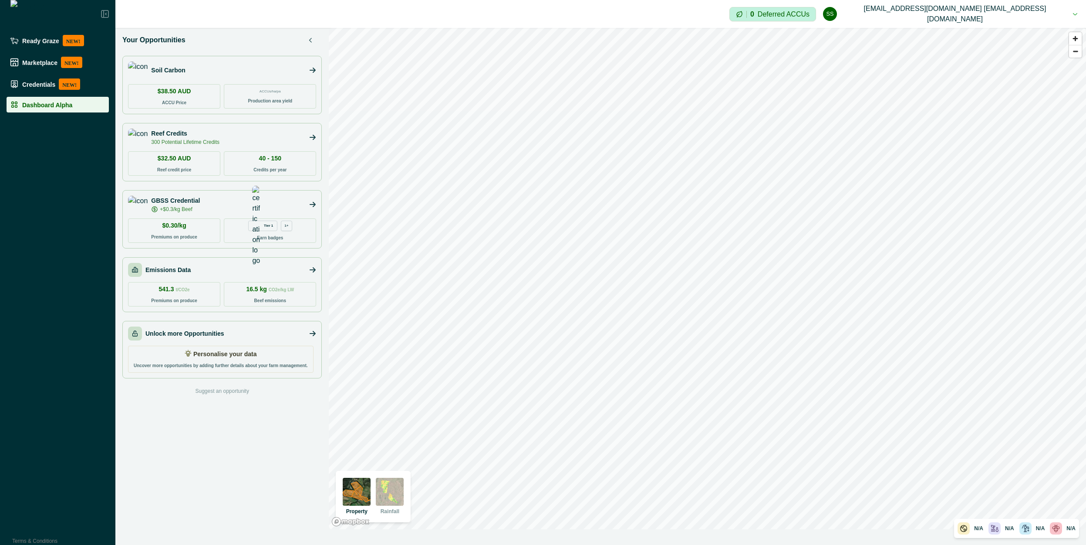
click at [196, 268] on div "Emissions Data" at bounding box center [222, 270] width 188 height 14
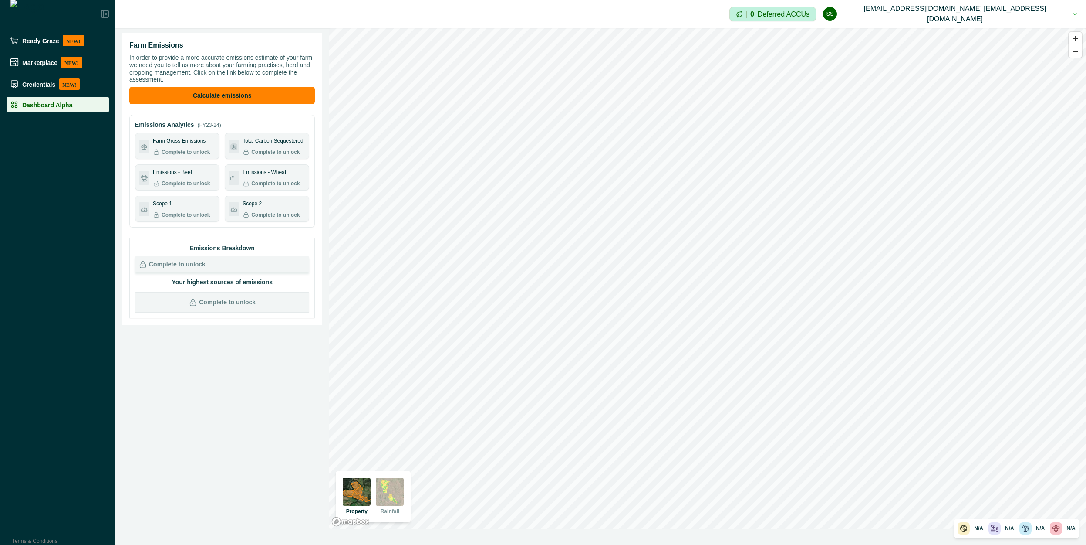
click at [233, 212] on icon at bounding box center [233, 209] width 7 height 7
click at [232, 212] on icon at bounding box center [233, 209] width 7 height 7
click at [230, 178] on div at bounding box center [234, 178] width 10 height 14
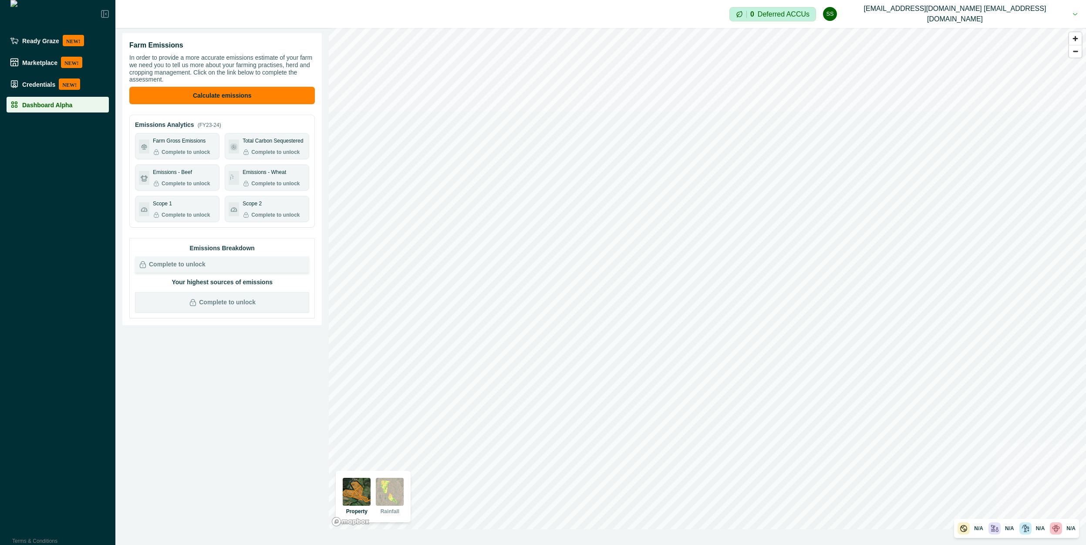
click at [230, 178] on div at bounding box center [234, 178] width 10 height 14
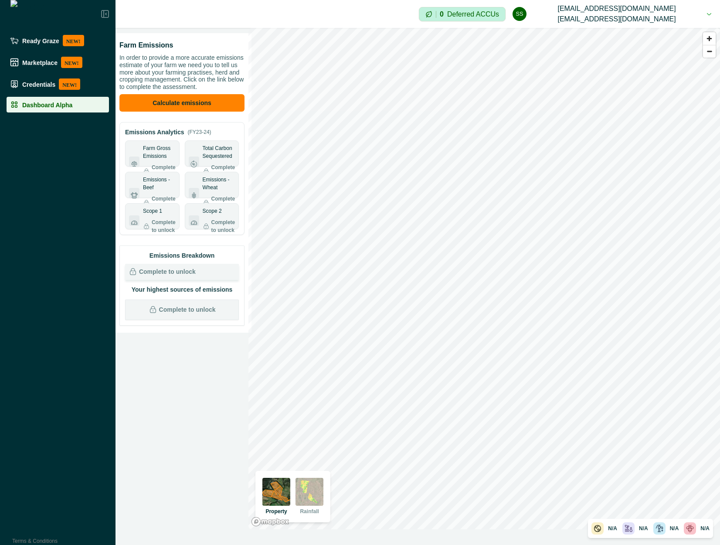
click at [195, 166] on icon at bounding box center [193, 163] width 7 height 7
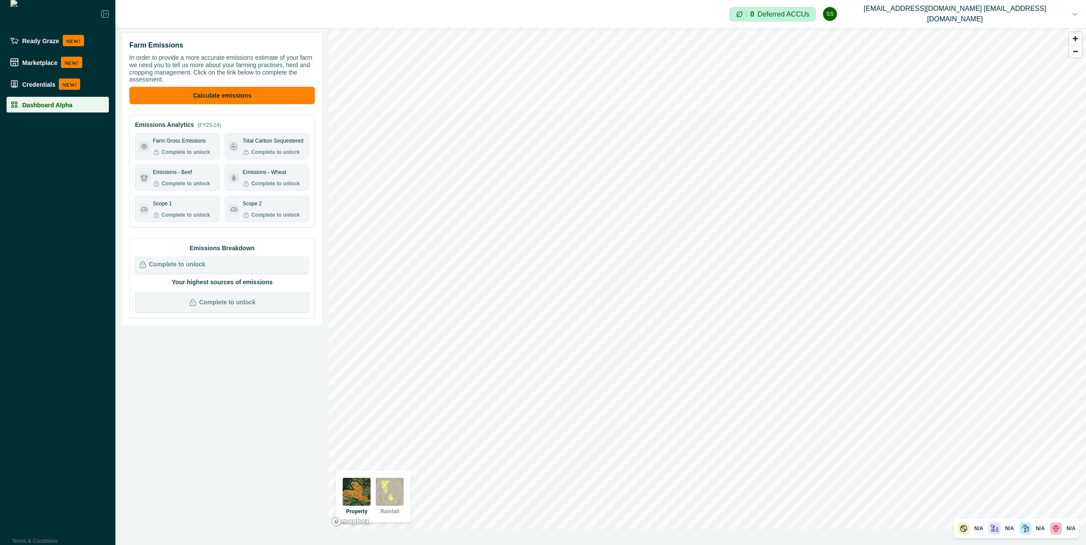
click at [242, 209] on div "Scope 2 Complete to unlock" at bounding box center [267, 209] width 77 height 19
click at [289, 56] on p "In order to provide a more accurate emissions estimate of your farm we need you…" at bounding box center [222, 68] width 186 height 29
click at [317, 244] on div "Farm Emissions In order to provide a more accurate emissions estimate of your f…" at bounding box center [222, 179] width 200 height 292
click at [253, 63] on p "In order to provide a more accurate emissions estimate of your farm we need you…" at bounding box center [222, 68] width 186 height 29
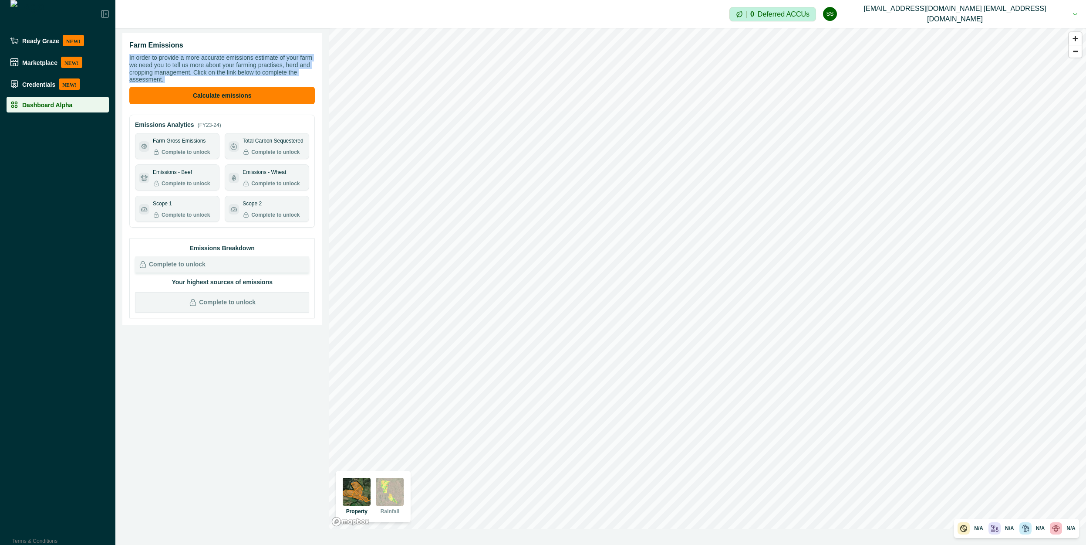
click at [253, 63] on p "In order to provide a more accurate emissions estimate of your farm we need you…" at bounding box center [222, 68] width 186 height 29
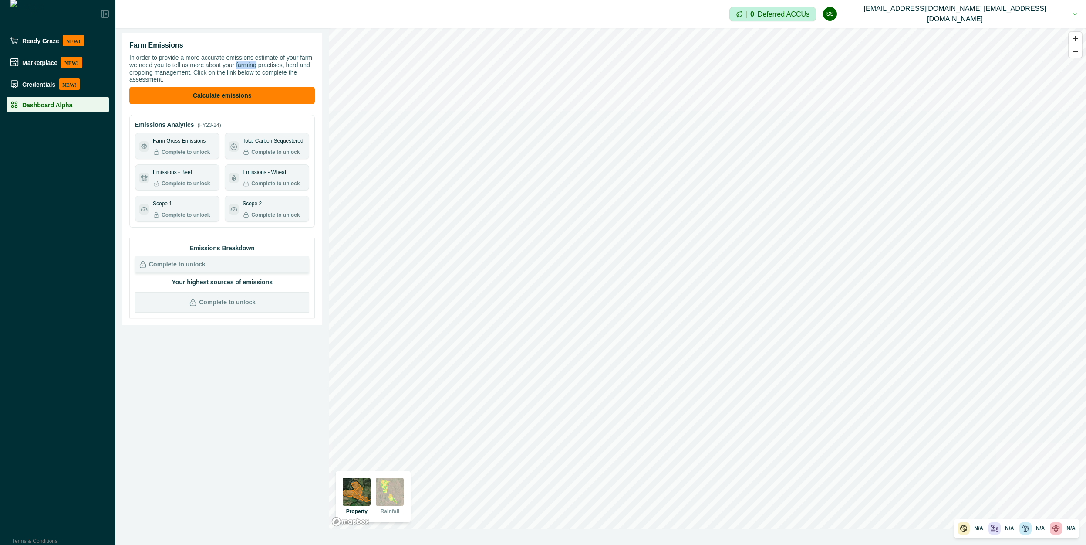
click at [253, 63] on p "In order to provide a more accurate emissions estimate of your farm we need you…" at bounding box center [222, 68] width 186 height 29
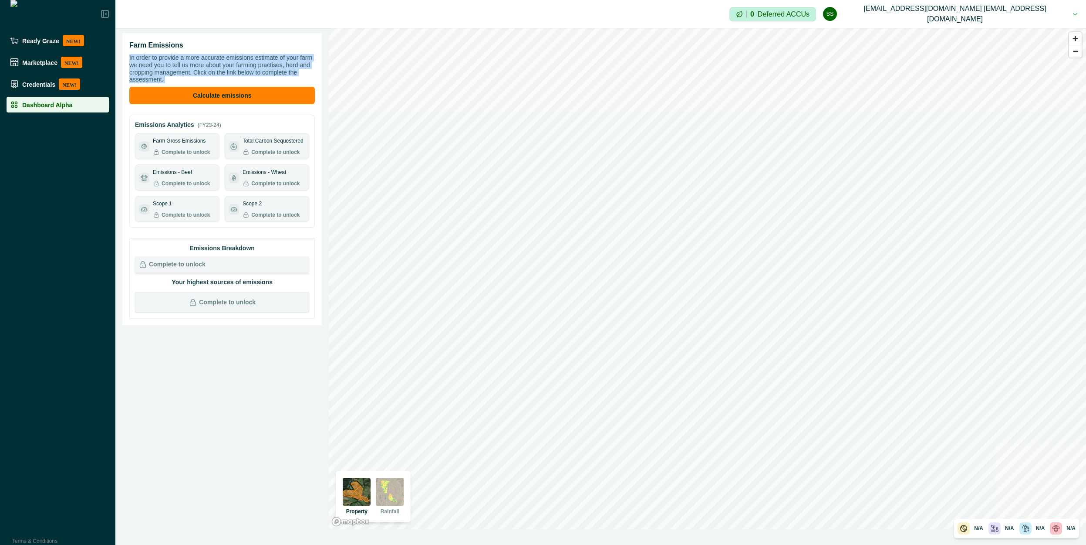
click at [253, 63] on p "In order to provide a more accurate emissions estimate of your farm we need you…" at bounding box center [222, 68] width 186 height 29
click at [296, 166] on div "Emissions - Wheat Complete to unlock" at bounding box center [267, 178] width 84 height 26
click at [279, 152] on p "Complete to unlock" at bounding box center [275, 152] width 48 height 8
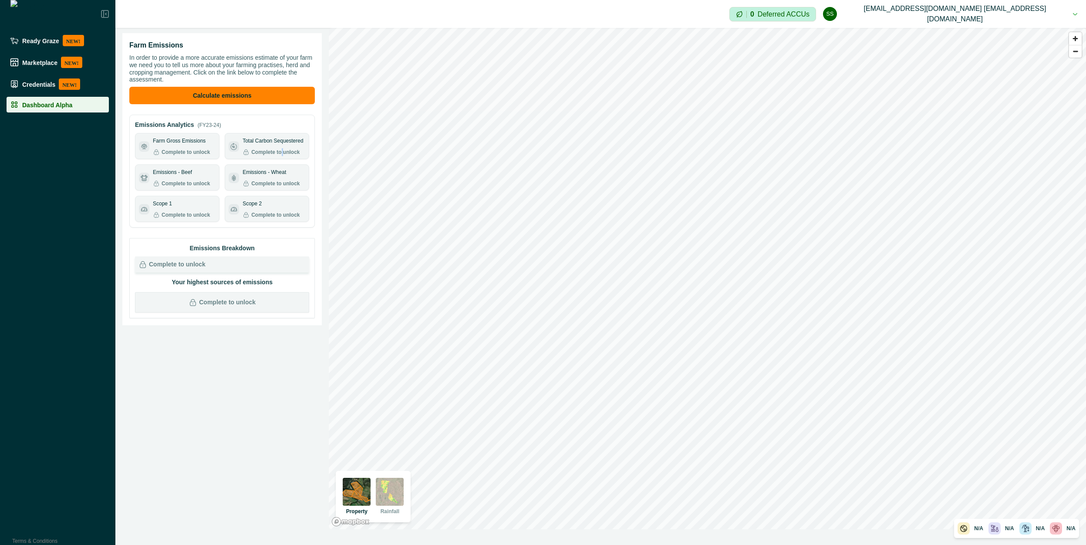
click at [279, 152] on p "Complete to unlock" at bounding box center [275, 152] width 48 height 8
drag, startPoint x: 279, startPoint y: 152, endPoint x: 264, endPoint y: 228, distance: 77.3
click at [264, 228] on div "Farm Emissions In order to provide a more accurate emissions estimate of your f…" at bounding box center [222, 179] width 186 height 278
click at [222, 92] on button "Calculate emissions" at bounding box center [222, 95] width 186 height 17
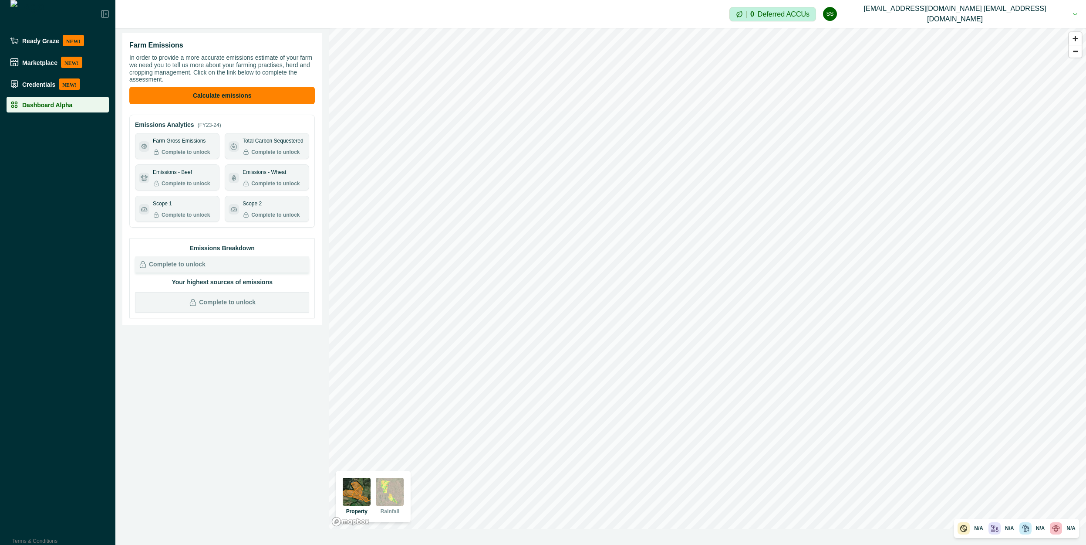
click at [323, 312] on div "Farm Emissions In order to provide a more accurate emissions estimate of your f…" at bounding box center [221, 278] width 213 height 501
click at [219, 67] on p "In order to provide a more accurate emissions estimate of your farm we need you…" at bounding box center [222, 68] width 186 height 29
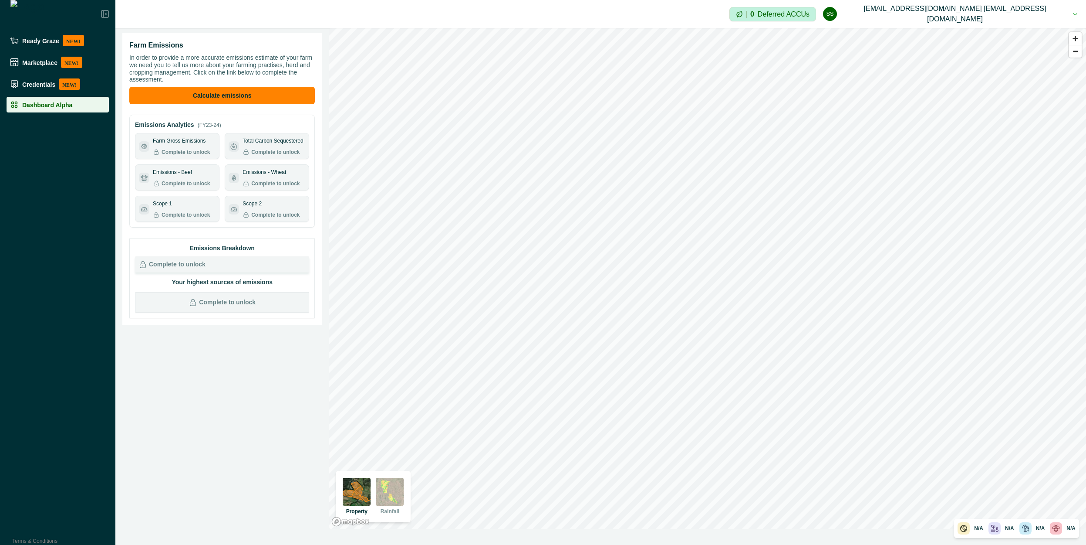
drag, startPoint x: 193, startPoint y: 366, endPoint x: 121, endPoint y: 332, distance: 79.7
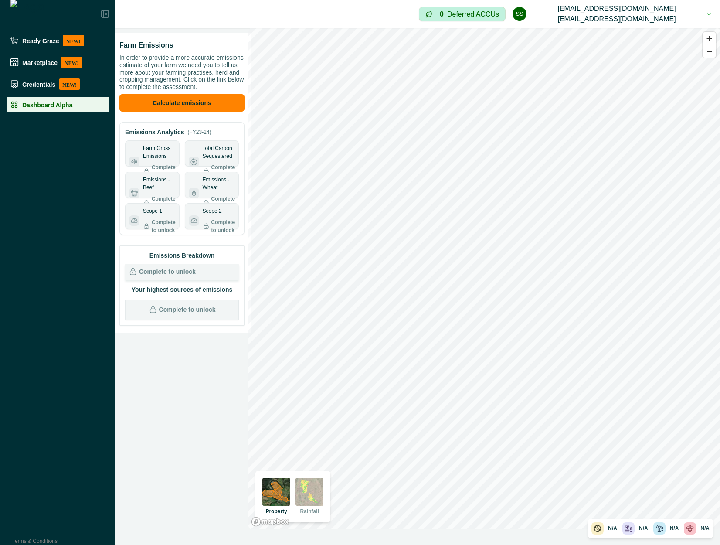
drag, startPoint x: 121, startPoint y: 332, endPoint x: 729, endPoint y: 155, distance: 633.6
click at [720, 155] on html "Ready Graze NEW! Marketplace NEW! Credentials NEW! Dashboard Alpha Terms & Cond…" at bounding box center [360, 272] width 720 height 545
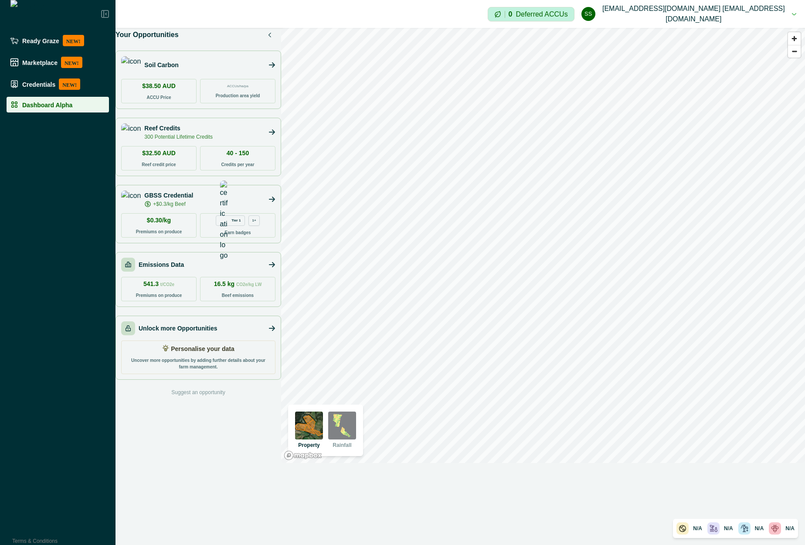
click at [200, 468] on div "N/A N/A N/A N/A" at bounding box center [198, 496] width 166 height 67
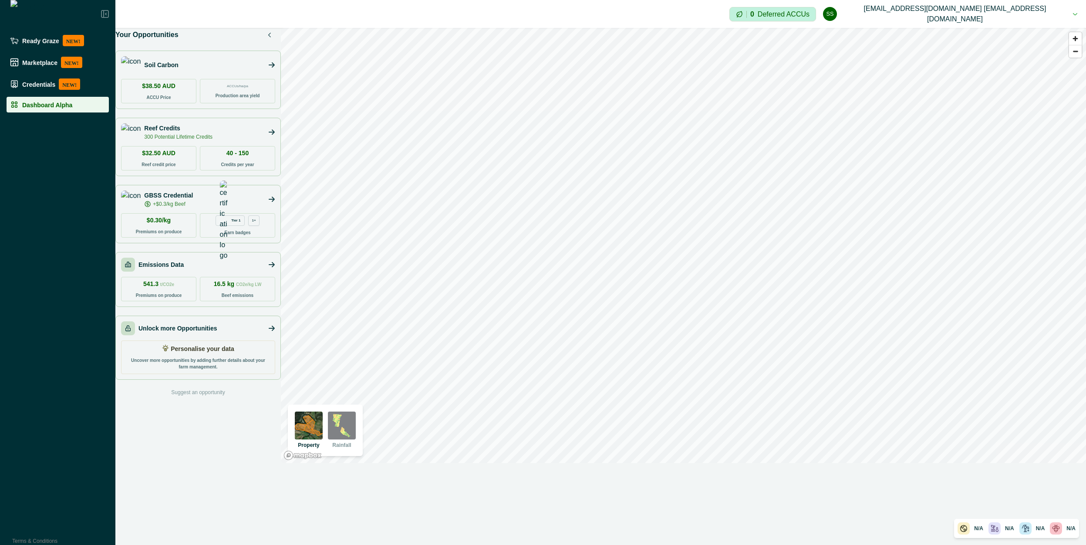
drag, startPoint x: 208, startPoint y: 420, endPoint x: 180, endPoint y: 437, distance: 32.5
click at [180, 437] on div "Your Opportunities Soil Carbon $38.50 AUD ACCU Price ACCUs/ha/pa Production are…" at bounding box center [198, 245] width 166 height 435
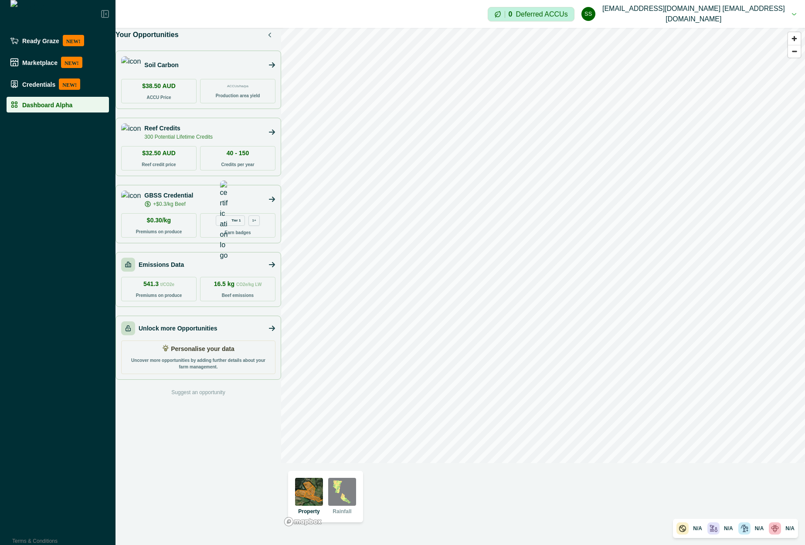
click at [189, 488] on div "Your Opportunities Soil Carbon $38.50 AUD ACCU Price ACCUs/ha/pa Production are…" at bounding box center [198, 278] width 166 height 501
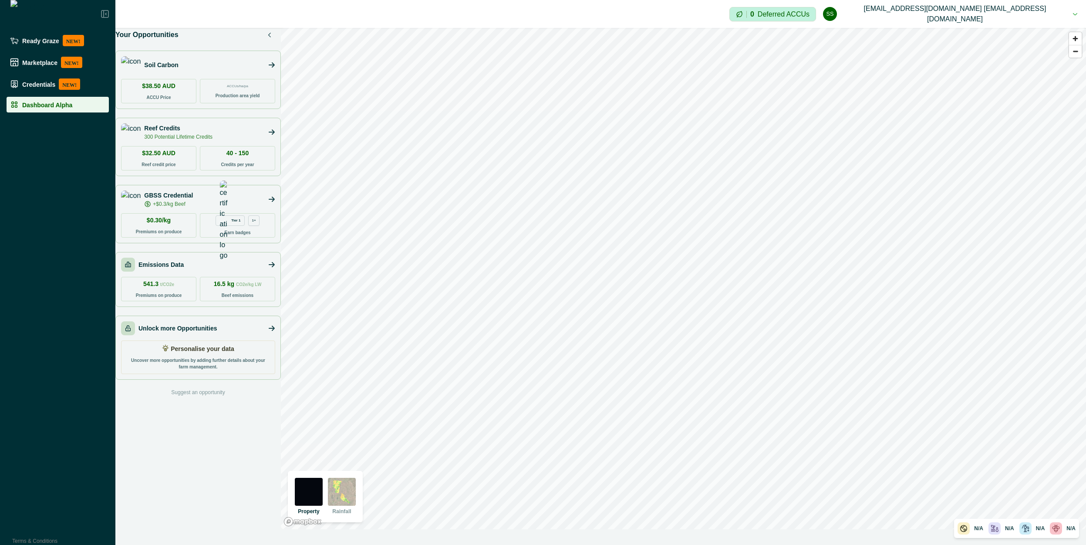
click at [179, 259] on div "Emissions Data" at bounding box center [152, 264] width 63 height 14
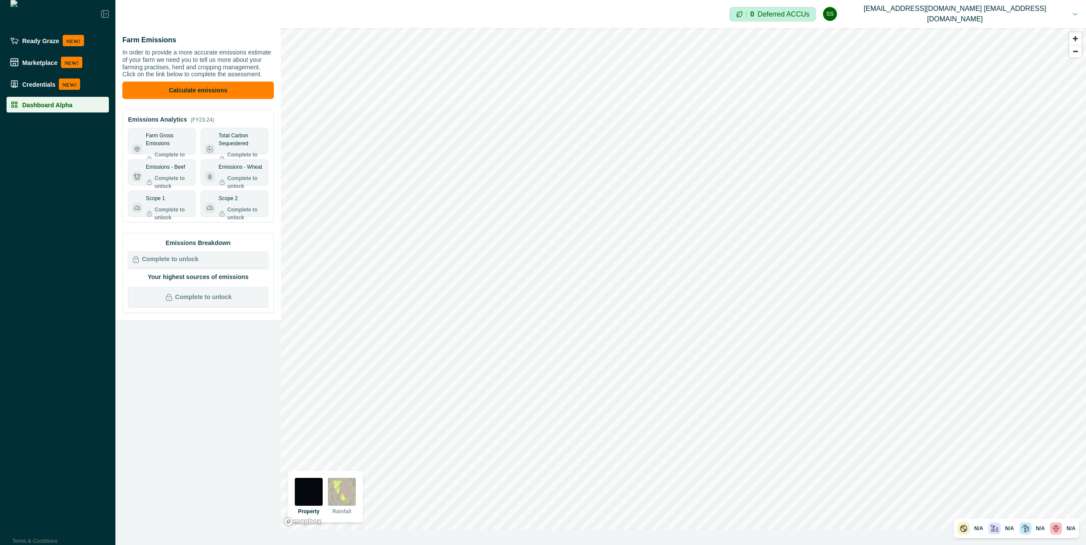
click at [184, 66] on p "In order to provide a more accurate emissions estimate of your farm we need you…" at bounding box center [198, 63] width 152 height 29
click at [179, 392] on div "Farm Emissions In order to provide a more accurate emissions estimate of your f…" at bounding box center [198, 278] width 166 height 501
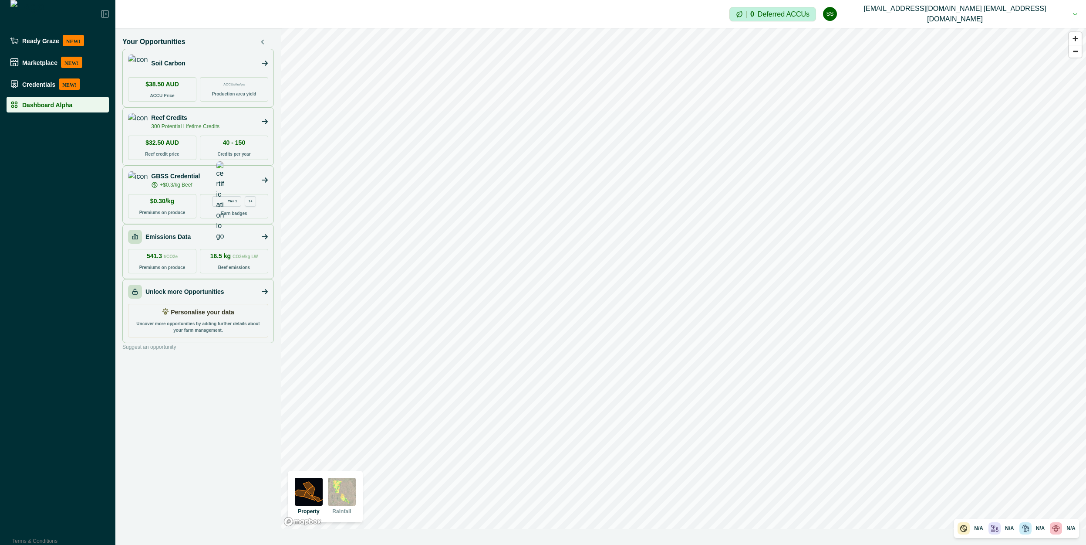
click at [203, 382] on div "Your Opportunities Soil Carbon $38.50 AUD ACCU Price ACCUs/ha/pa Production are…" at bounding box center [198, 278] width 166 height 501
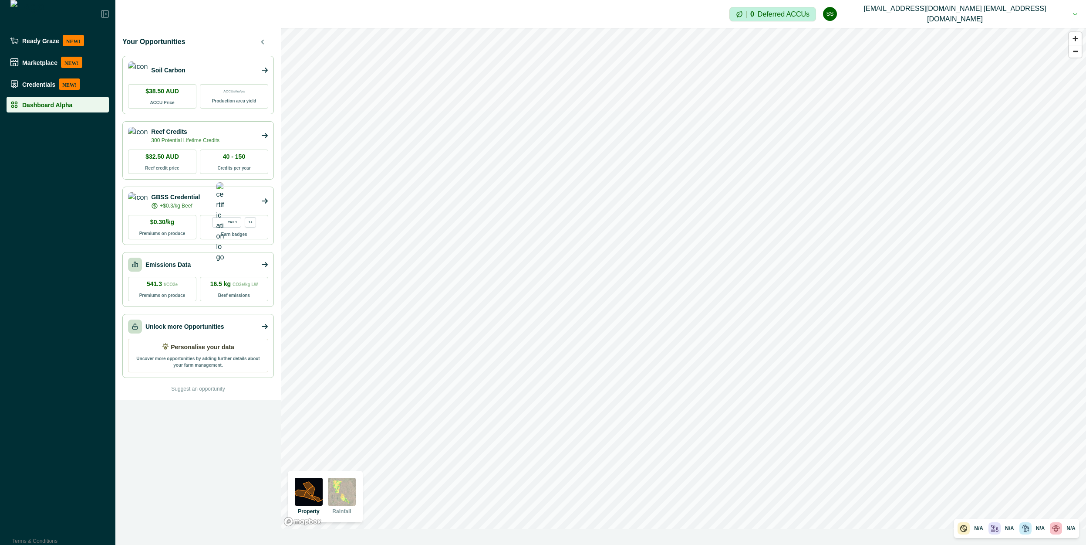
click at [198, 265] on div "Emissions Data" at bounding box center [198, 264] width 140 height 14
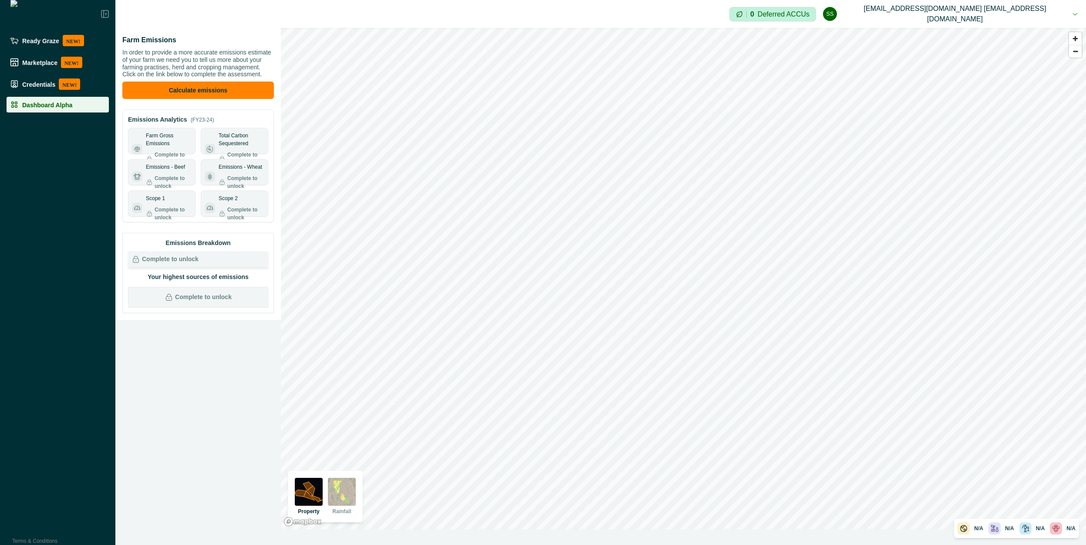
click at [196, 337] on div "Farm Emissions In order to provide a more accurate emissions estimate of your f…" at bounding box center [198, 278] width 166 height 501
click at [204, 48] on div "Farm Emissions In order to provide a more accurate emissions estimate of your f…" at bounding box center [198, 67] width 152 height 64
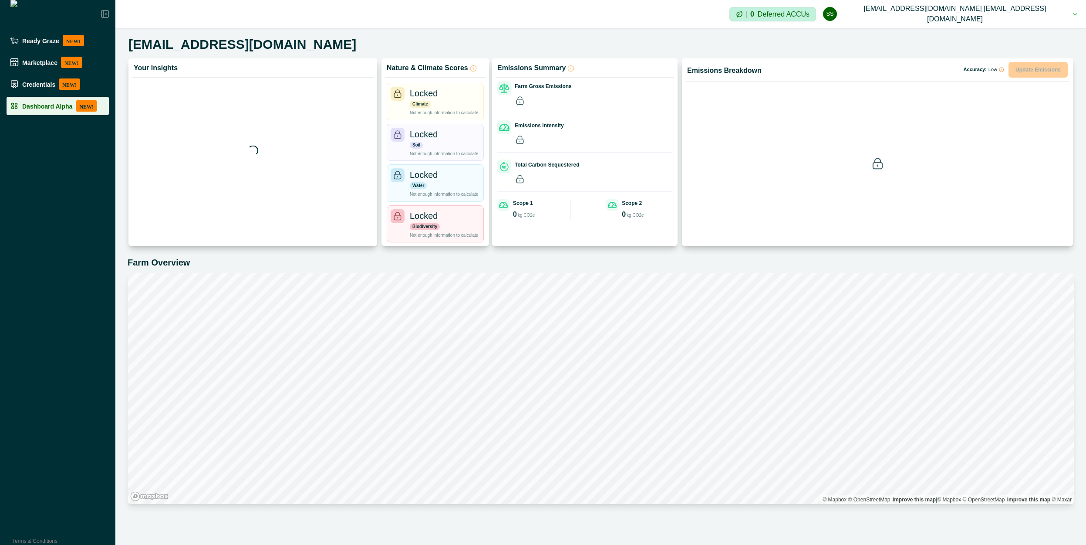
click at [46, 108] on p "Dashboard Alpha" at bounding box center [47, 105] width 50 height 7
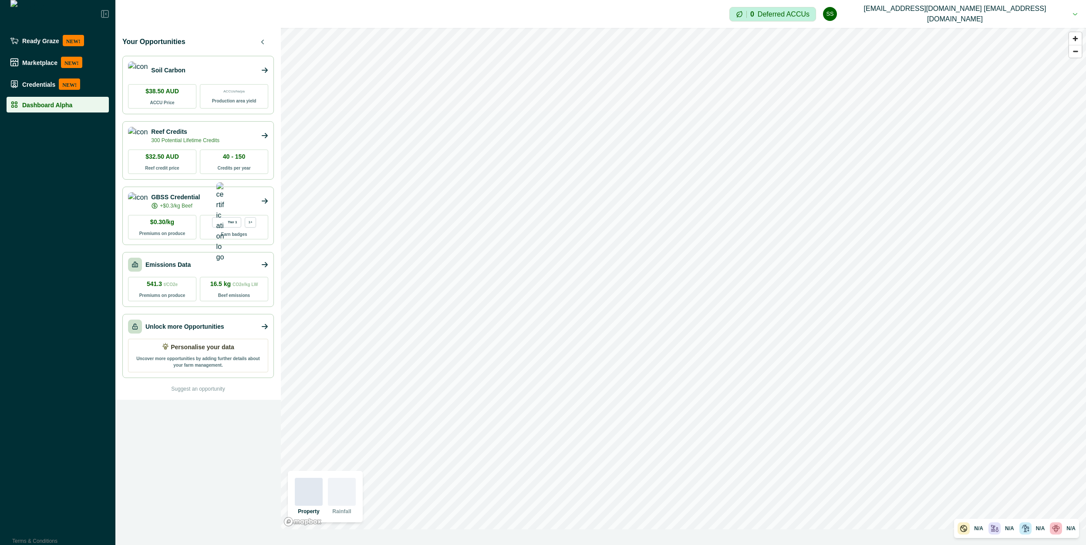
click at [169, 260] on p "Emissions Data" at bounding box center [167, 264] width 45 height 9
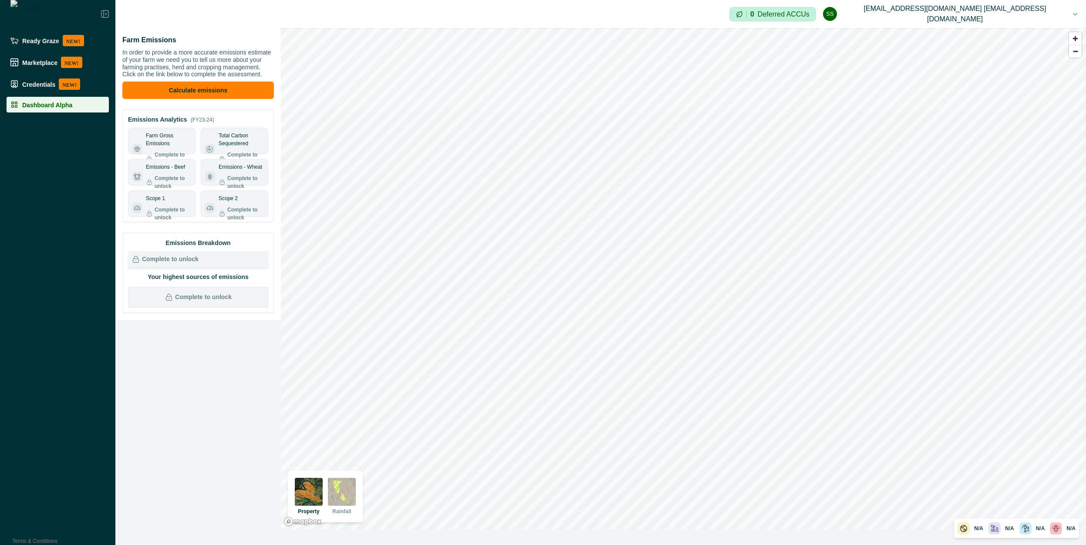
click at [65, 108] on div "Dashboard Alpha" at bounding box center [57, 104] width 95 height 9
click at [68, 110] on li "Dashboard Alpha" at bounding box center [58, 105] width 102 height 16
click at [54, 108] on div "Dashboard Alpha" at bounding box center [57, 104] width 95 height 9
click at [64, 106] on p "Dashboard Alpha" at bounding box center [47, 104] width 50 height 7
click at [82, 105] on div "Dashboard Alpha" at bounding box center [57, 104] width 95 height 9
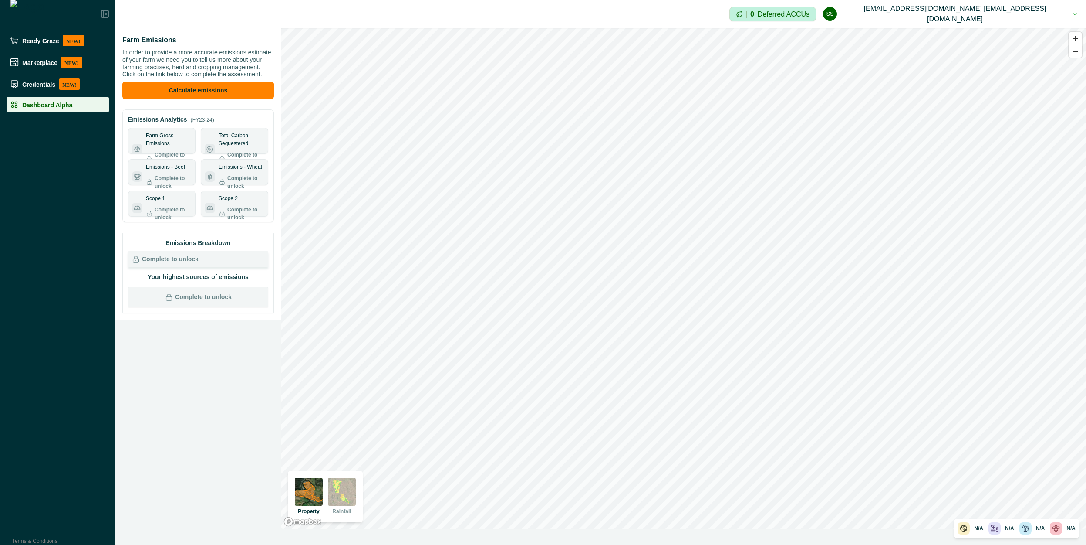
click at [82, 105] on div "Dashboard Alpha" at bounding box center [57, 104] width 95 height 9
click at [69, 104] on div "Dashboard Alpha" at bounding box center [57, 104] width 95 height 9
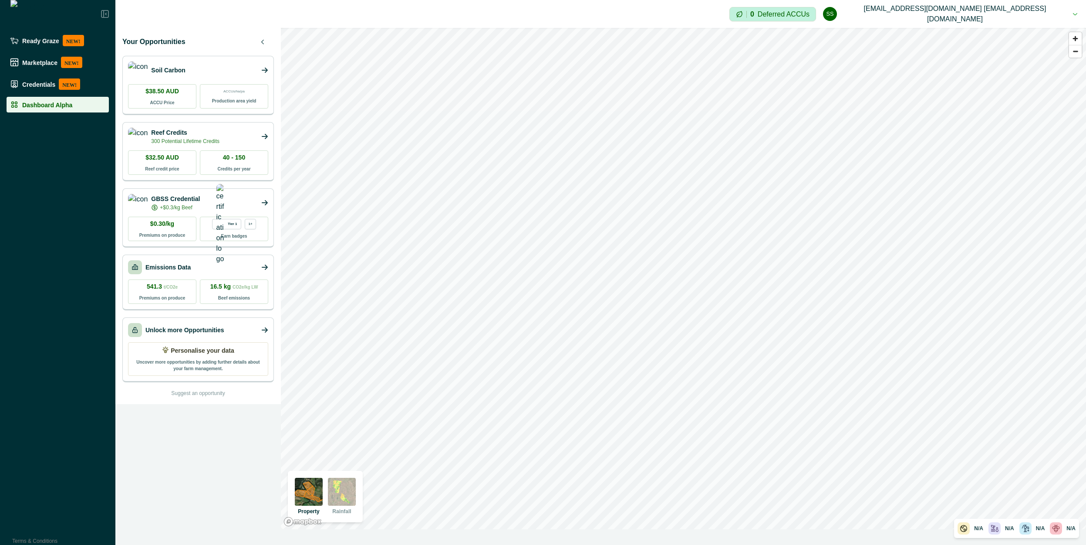
click at [206, 64] on div "Soil Carbon" at bounding box center [198, 69] width 140 height 17
click at [433, 20] on div "Impersonation Mode 0 Deferred ACCUs ss scp@agriprove.io scp@agriprove.io Sign o…" at bounding box center [600, 14] width 971 height 28
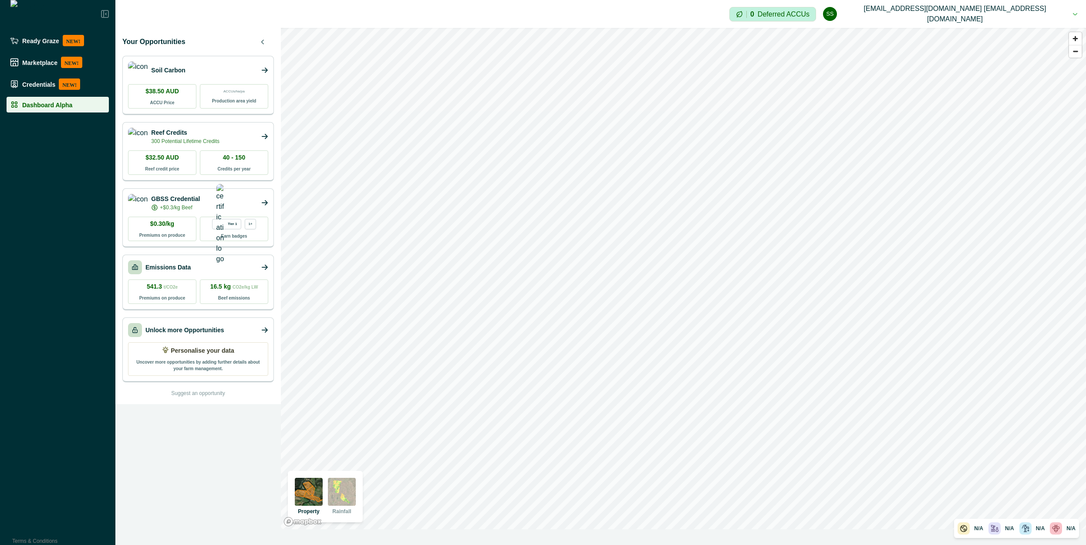
click at [261, 13] on div "Impersonation Mode 0 Deferred ACCUs ss scp@agriprove.io scp@agriprove.io Sign o…" at bounding box center [600, 14] width 971 height 28
click at [246, 16] on div "Impersonation Mode 0 Deferred ACCUs ss scp@agriprove.io scp@agriprove.io Sign o…" at bounding box center [600, 14] width 971 height 28
drag, startPoint x: 218, startPoint y: 12, endPoint x: 177, endPoint y: 13, distance: 41.4
click at [177, 13] on div "Impersonation Mode 0 Deferred ACCUs ss scp@agriprove.io scp@agriprove.io Sign o…" at bounding box center [600, 14] width 971 height 28
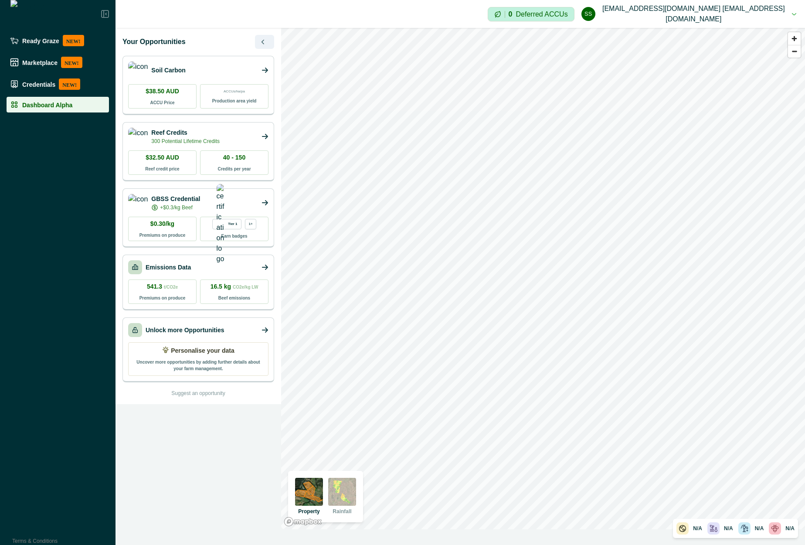
click at [262, 41] on icon "button" at bounding box center [263, 42] width 2 height 4
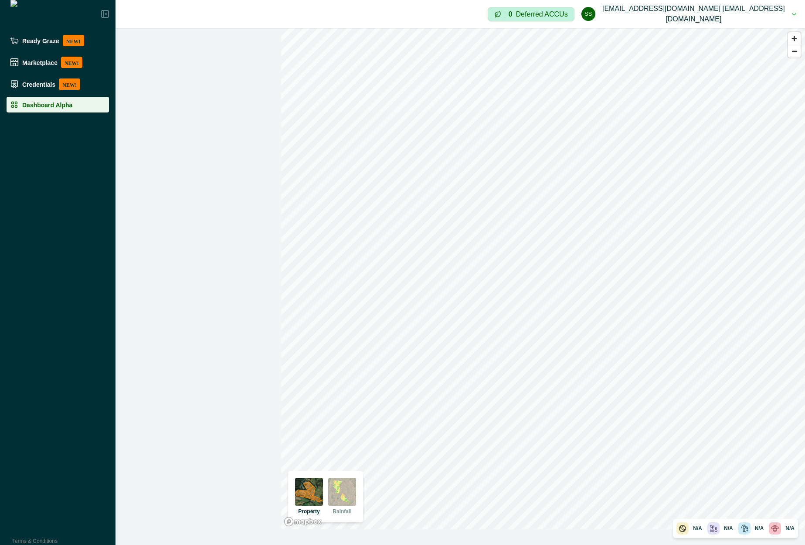
click at [174, 172] on div at bounding box center [198, 278] width 166 height 501
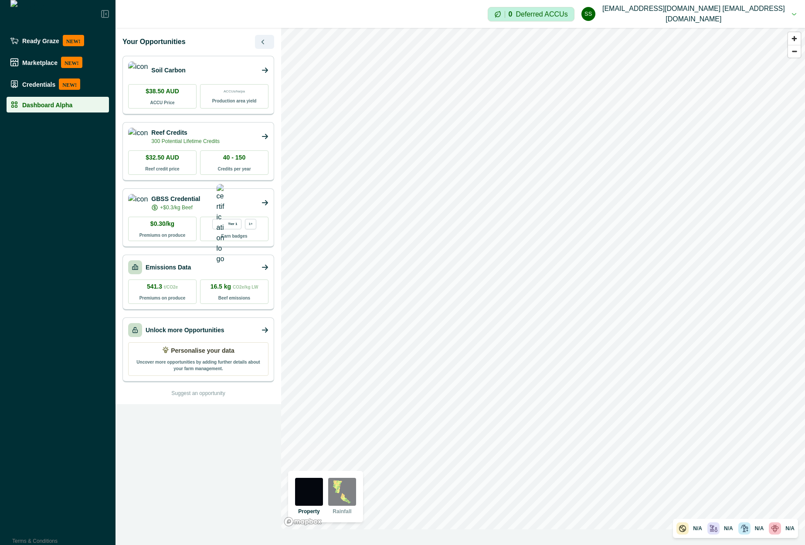
click at [264, 41] on icon "button" at bounding box center [262, 41] width 5 height 5
click at [261, 42] on icon "button" at bounding box center [262, 41] width 5 height 5
click at [187, 42] on div "Your Opportunities" at bounding box center [198, 42] width 152 height 14
click at [263, 44] on icon "button" at bounding box center [262, 41] width 5 height 5
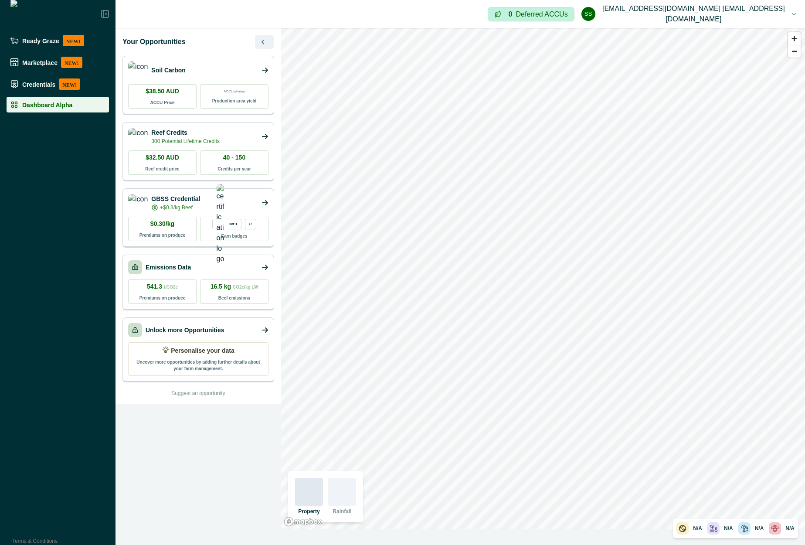
click at [258, 43] on button "button" at bounding box center [264, 42] width 19 height 14
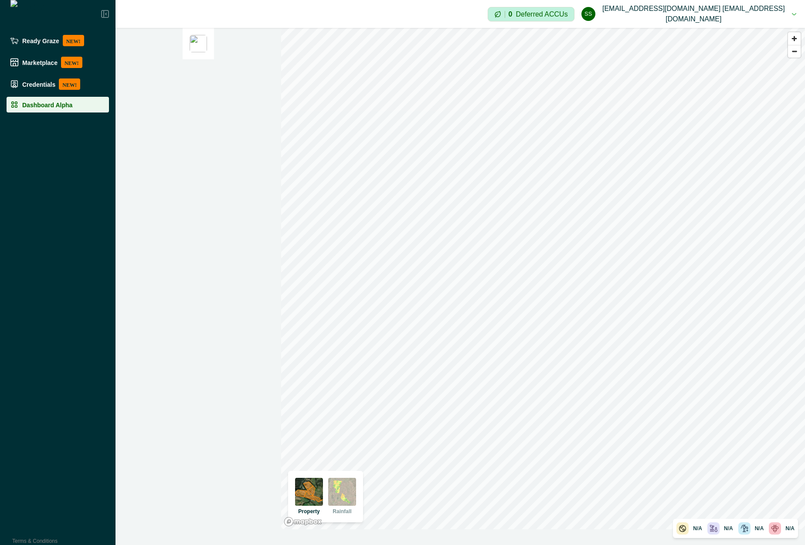
click at [179, 107] on div at bounding box center [198, 278] width 166 height 501
click at [195, 46] on img at bounding box center [197, 43] width 17 height 17
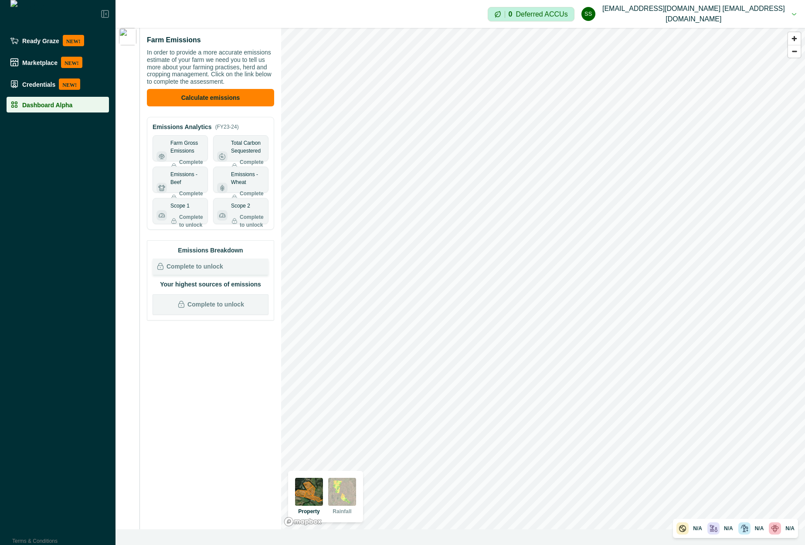
click at [131, 104] on div at bounding box center [127, 278] width 24 height 501
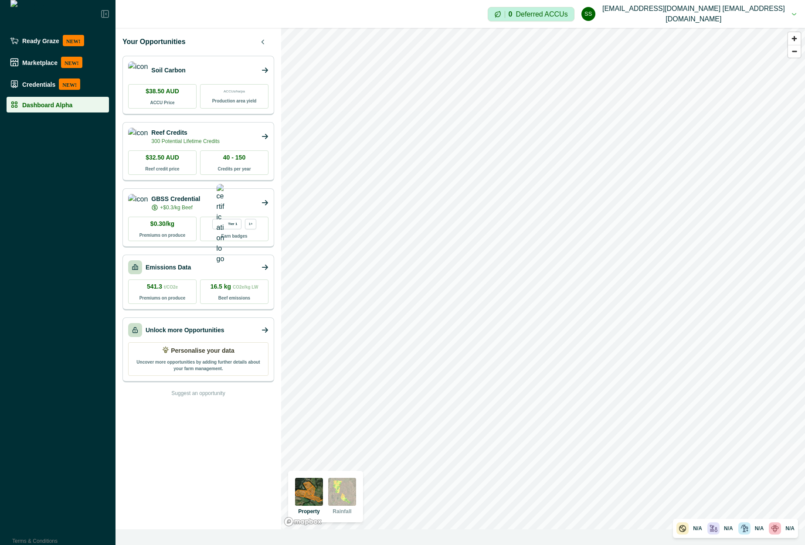
click at [184, 270] on p "Emissions Data" at bounding box center [167, 267] width 45 height 9
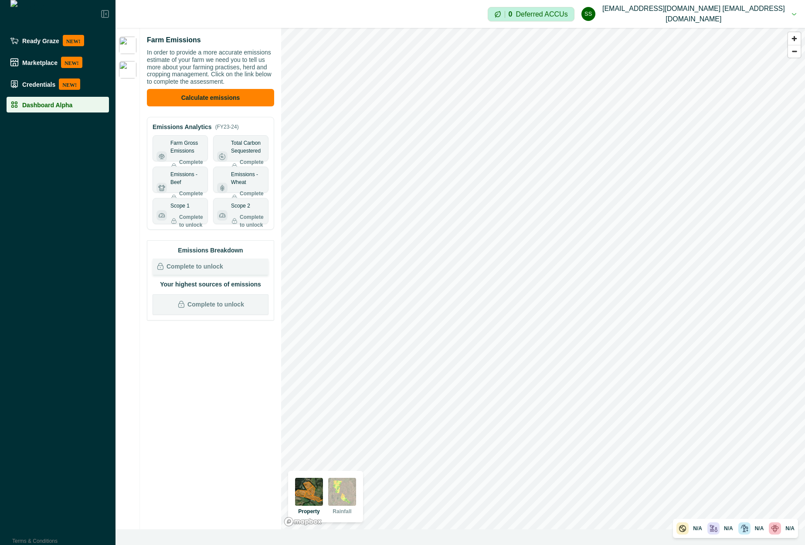
click at [124, 68] on img at bounding box center [127, 69] width 17 height 17
click at [127, 51] on img at bounding box center [127, 45] width 17 height 17
click at [125, 72] on img at bounding box center [127, 69] width 17 height 17
click at [130, 70] on img at bounding box center [127, 69] width 17 height 17
click at [129, 106] on div at bounding box center [127, 278] width 24 height 501
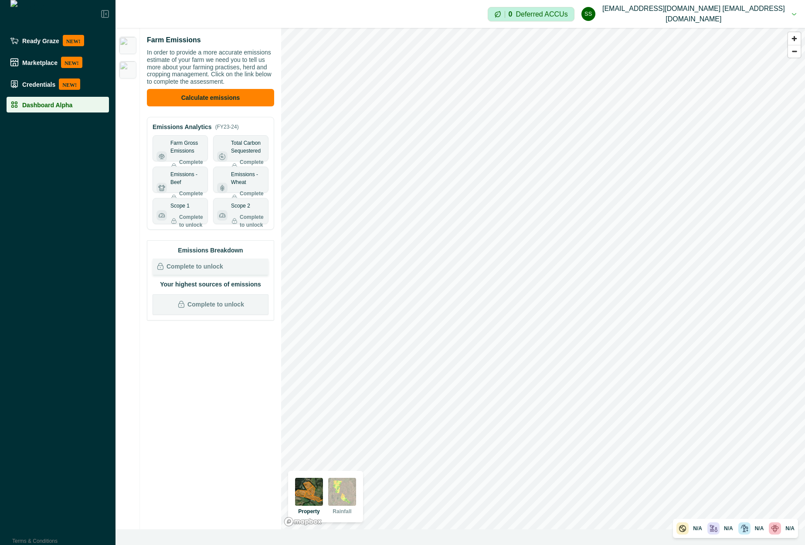
click at [130, 103] on div at bounding box center [127, 278] width 24 height 501
click at [130, 71] on img at bounding box center [127, 69] width 17 height 17
click at [127, 65] on img at bounding box center [127, 69] width 17 height 17
click at [131, 52] on img at bounding box center [127, 45] width 17 height 17
click at [227, 60] on p "In order to provide a more accurate emissions estimate of your farm we need you…" at bounding box center [210, 67] width 127 height 37
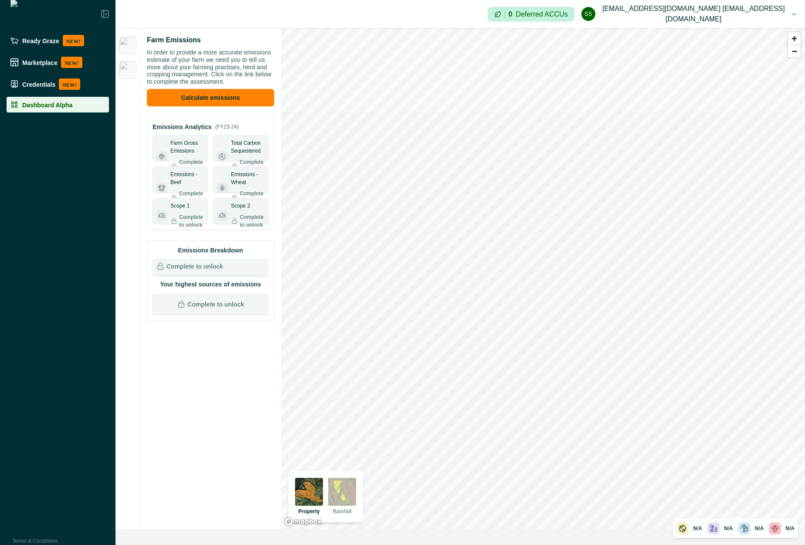
click at [271, 43] on div "Farm Emissions" at bounding box center [210, 40] width 127 height 10
click at [212, 65] on p "In order to provide a more accurate emissions estimate of your farm we need you…" at bounding box center [210, 67] width 127 height 37
click at [89, 109] on li "Dashboard Alpha" at bounding box center [58, 105] width 102 height 16
click at [55, 104] on p "Dashboard Alpha" at bounding box center [47, 104] width 50 height 7
click at [46, 86] on p "Credentials" at bounding box center [38, 84] width 33 height 7
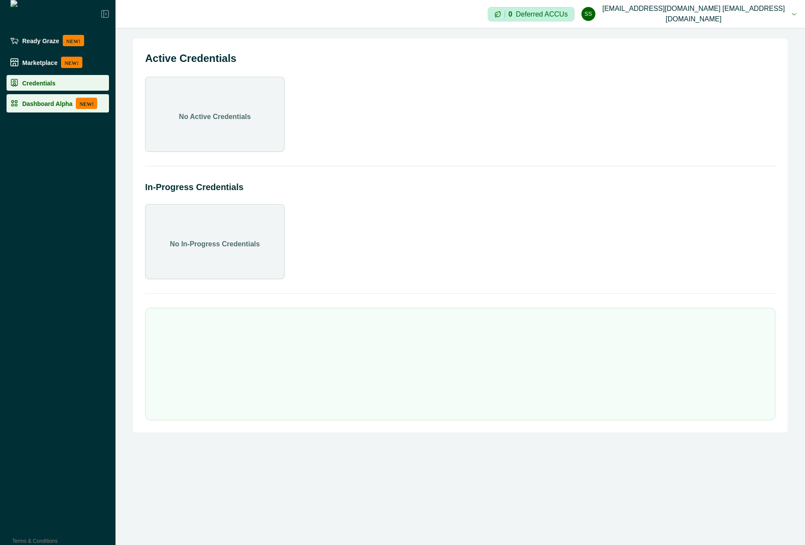
click at [41, 103] on p "Dashboard Alpha" at bounding box center [47, 103] width 50 height 7
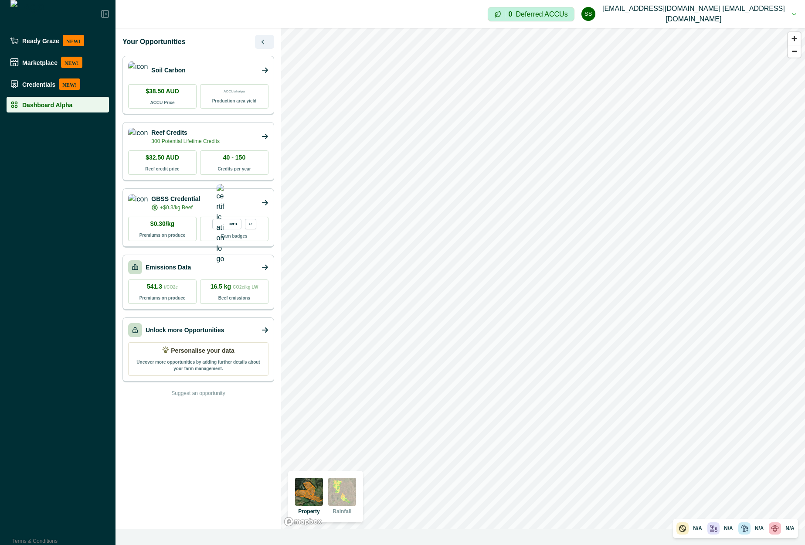
click at [260, 40] on icon "button" at bounding box center [262, 41] width 5 height 5
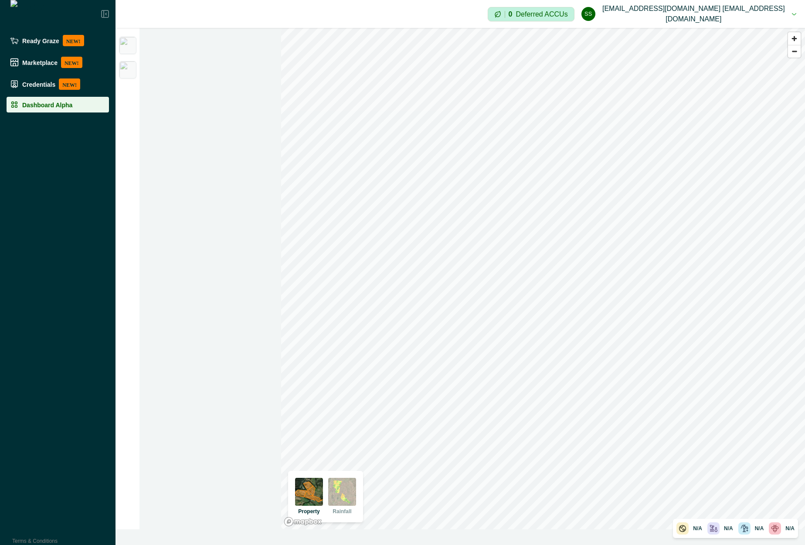
click div
